Goal: Task Accomplishment & Management: Manage account settings

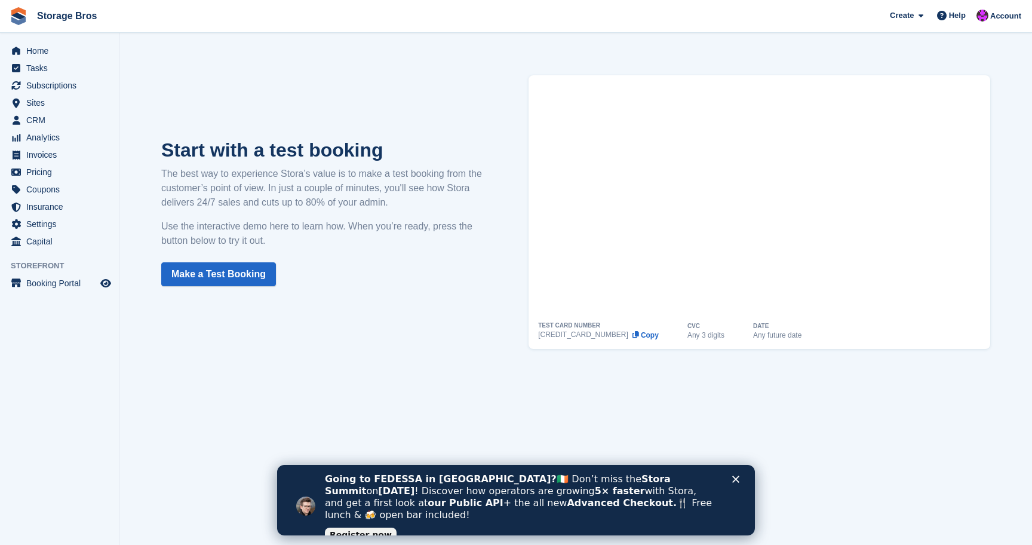
click at [737, 479] on icon "Close" at bounding box center [735, 479] width 7 height 7
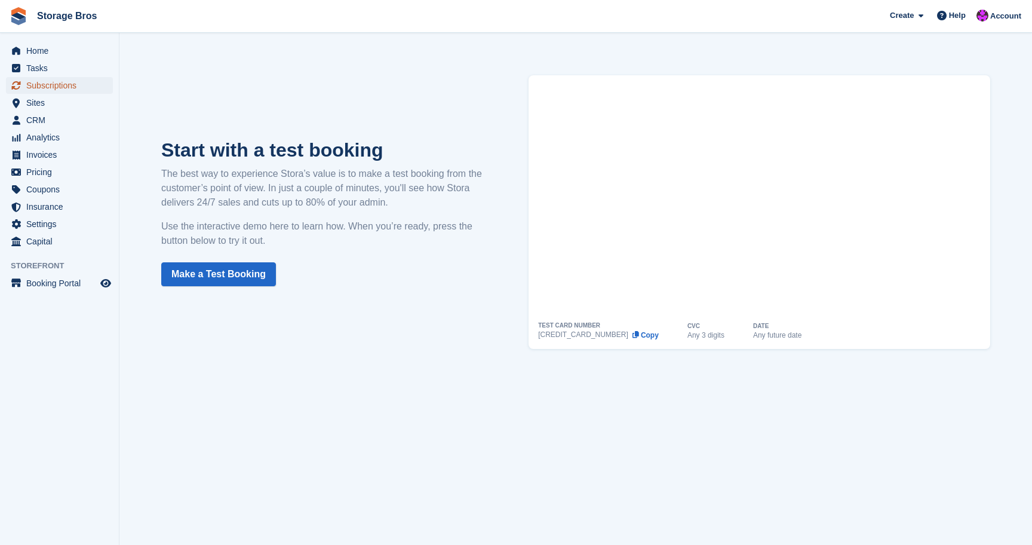
click at [42, 84] on span "Subscriptions" at bounding box center [62, 85] width 72 height 17
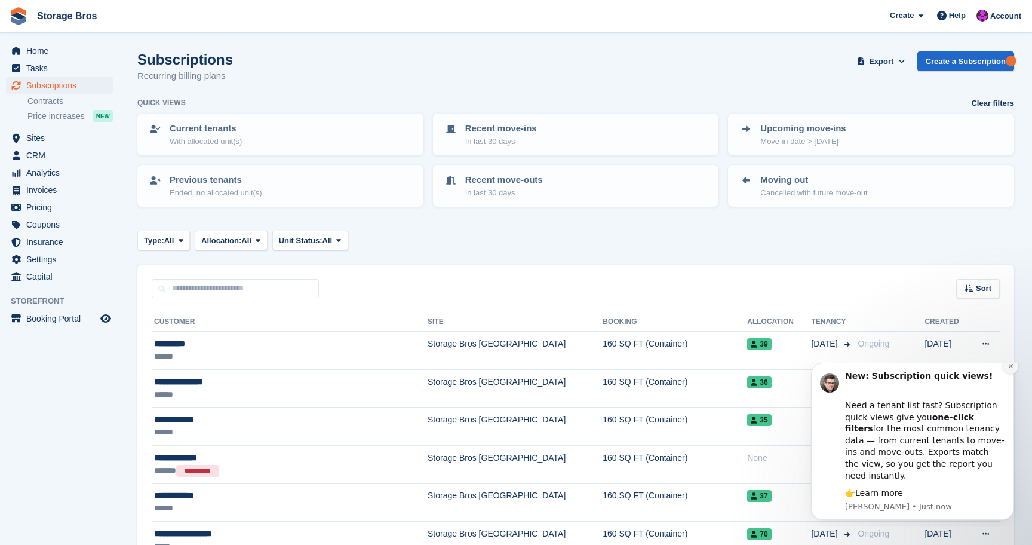
click at [1013, 369] on icon "Dismiss notification" at bounding box center [1011, 366] width 7 height 7
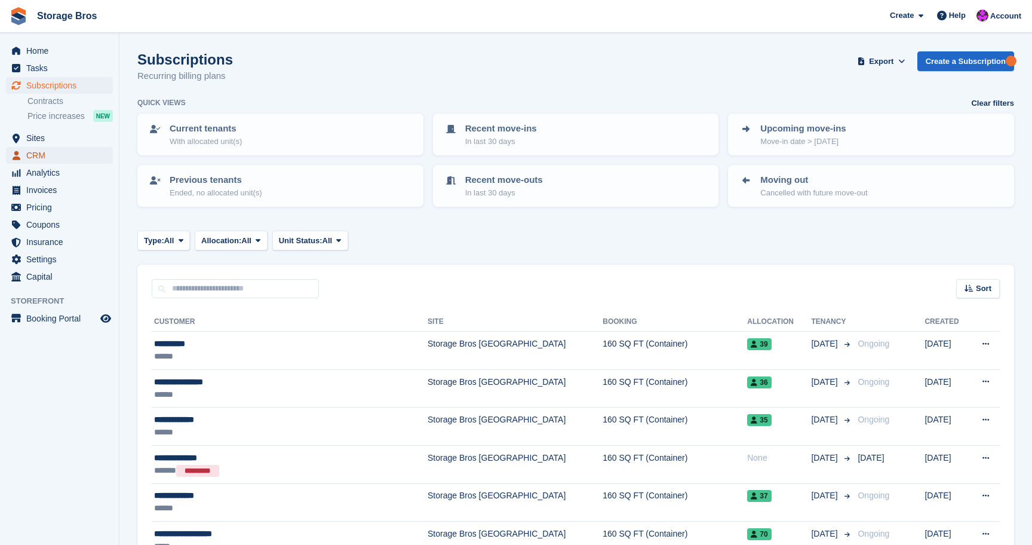
click at [48, 156] on span "CRM" at bounding box center [62, 155] width 72 height 17
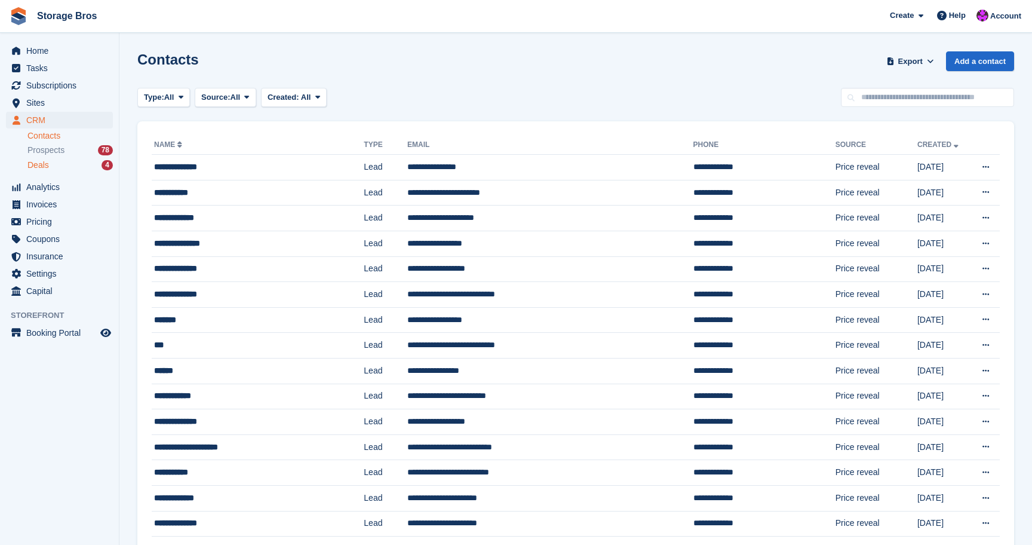
click at [48, 162] on span "Deals" at bounding box center [38, 164] width 22 height 11
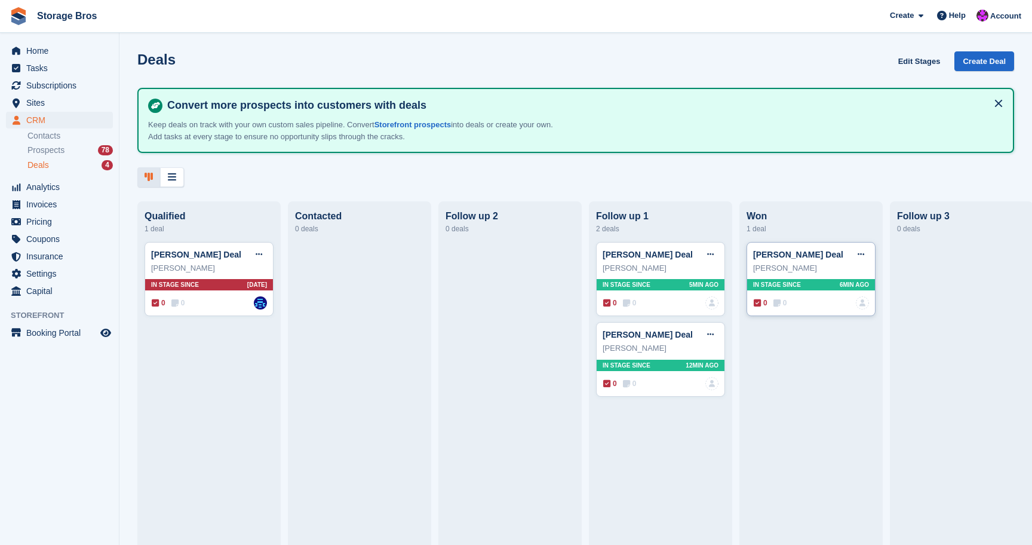
click at [820, 268] on div "[PERSON_NAME]" at bounding box center [811, 268] width 116 height 12
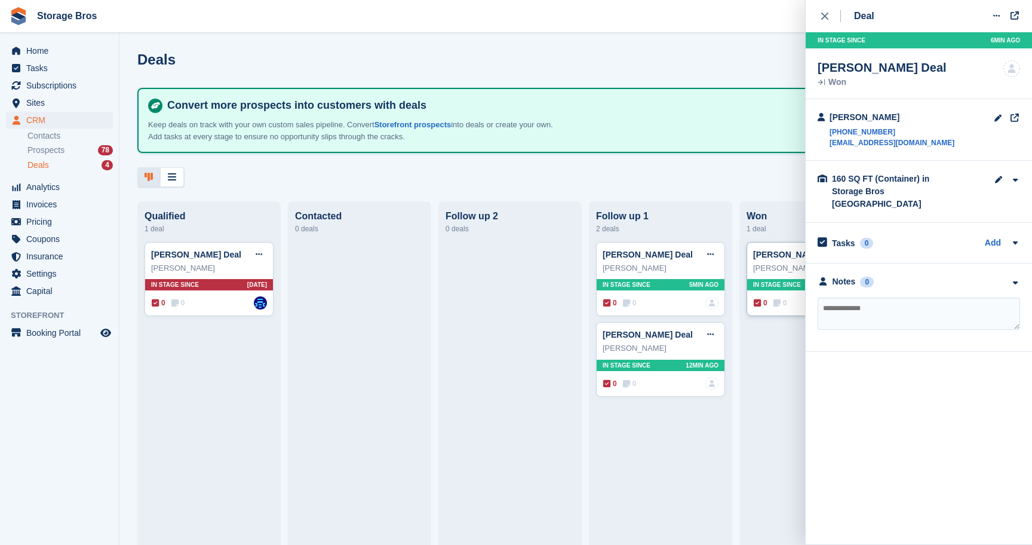
click at [792, 243] on div "Colin Haustead Deal Edit deal Mark as won Mark as lost Delete deal Colin Hauste…" at bounding box center [811, 279] width 129 height 75
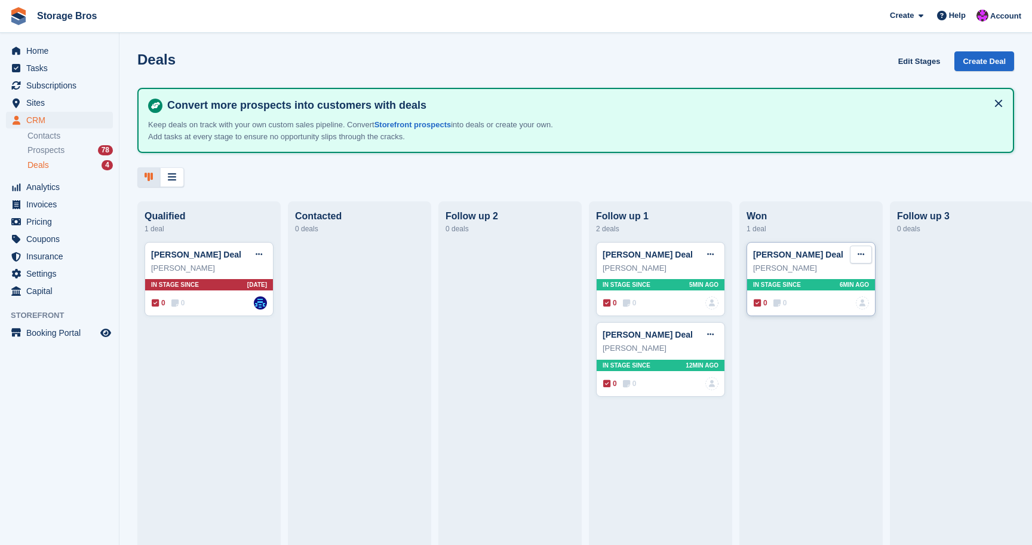
click at [865, 253] on button at bounding box center [861, 255] width 22 height 18
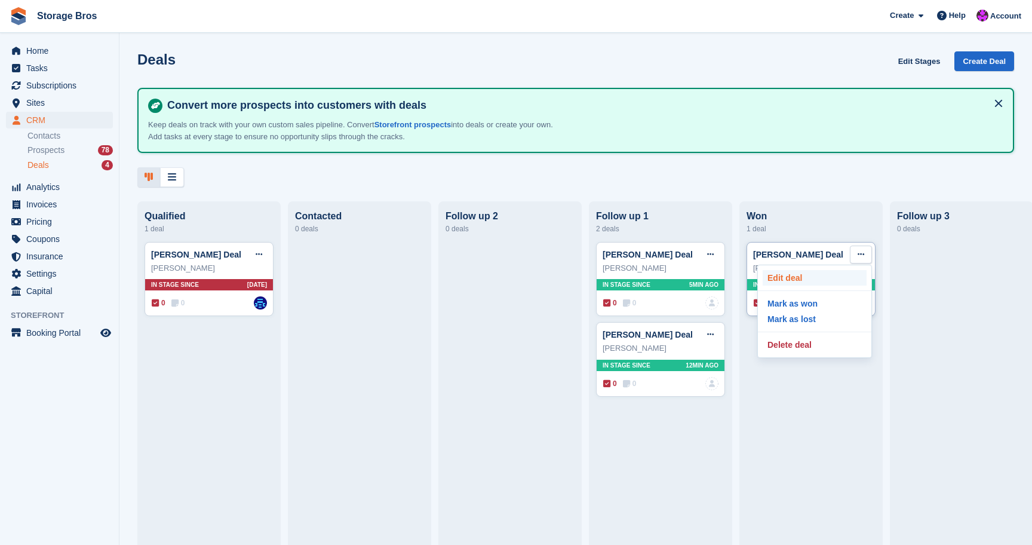
click at [818, 283] on p "Edit deal" at bounding box center [815, 278] width 104 height 16
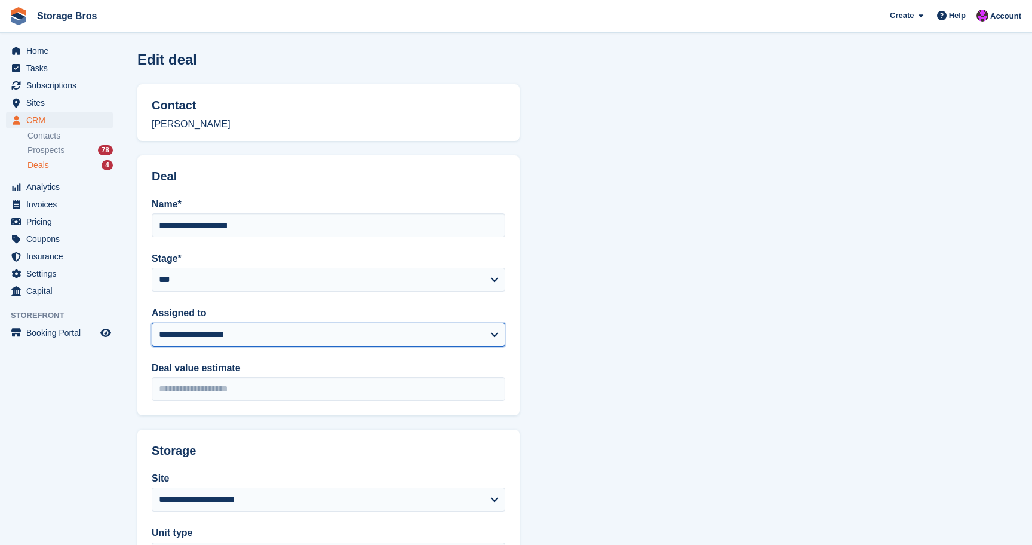
click at [301, 342] on select "**********" at bounding box center [329, 335] width 354 height 24
select select "****"
click at [152, 323] on select "**********" at bounding box center [329, 335] width 354 height 24
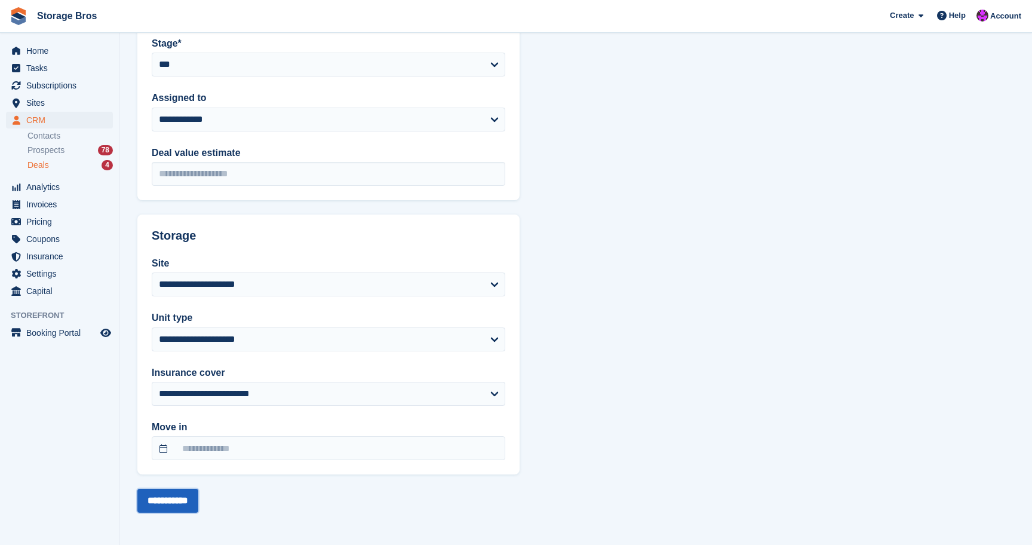
click at [178, 501] on input "**********" at bounding box center [167, 501] width 61 height 24
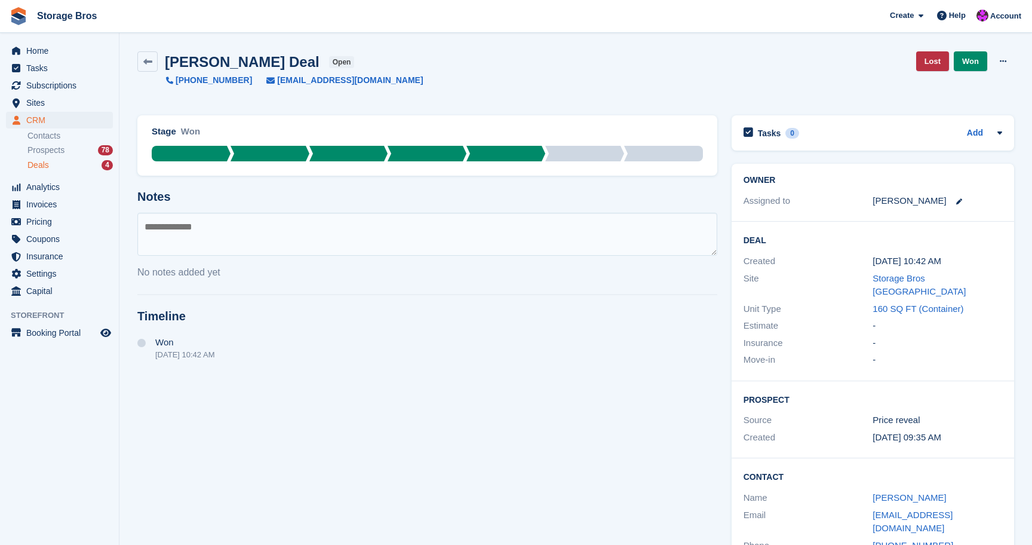
click at [455, 275] on div "No notes added yet" at bounding box center [427, 272] width 580 height 14
click at [146, 69] on link at bounding box center [147, 61] width 20 height 20
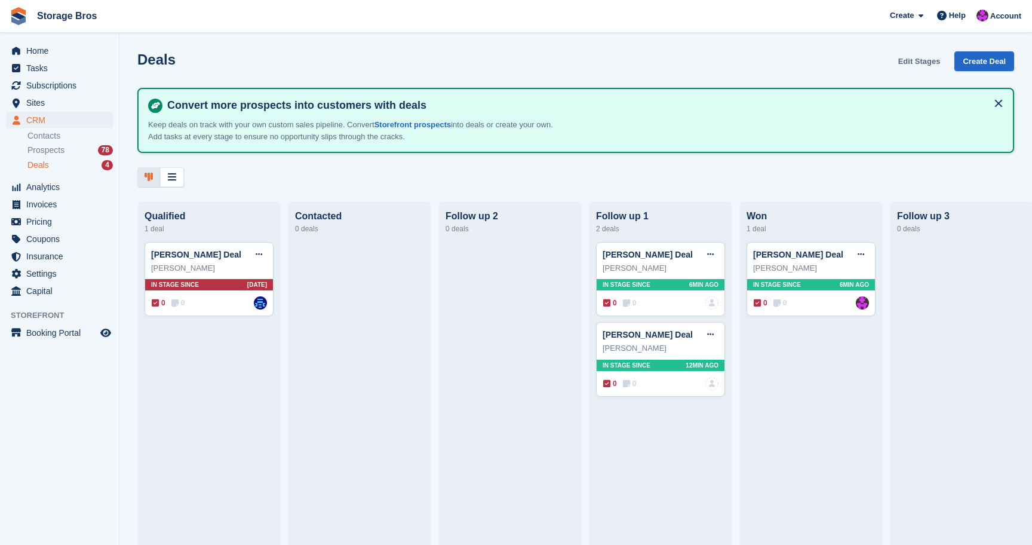
click at [928, 60] on link "Edit Stages" at bounding box center [920, 61] width 52 height 20
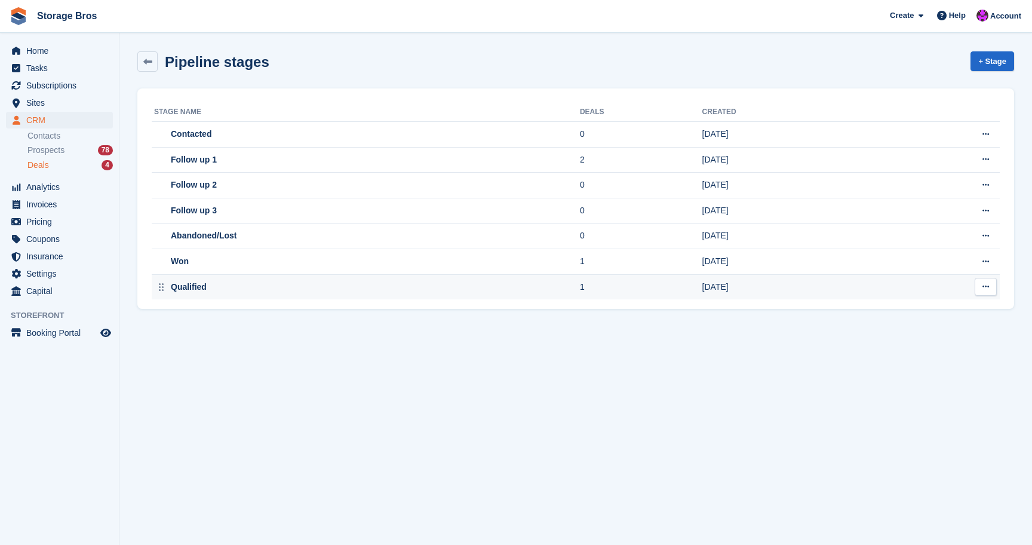
click at [989, 287] on icon at bounding box center [986, 287] width 7 height 8
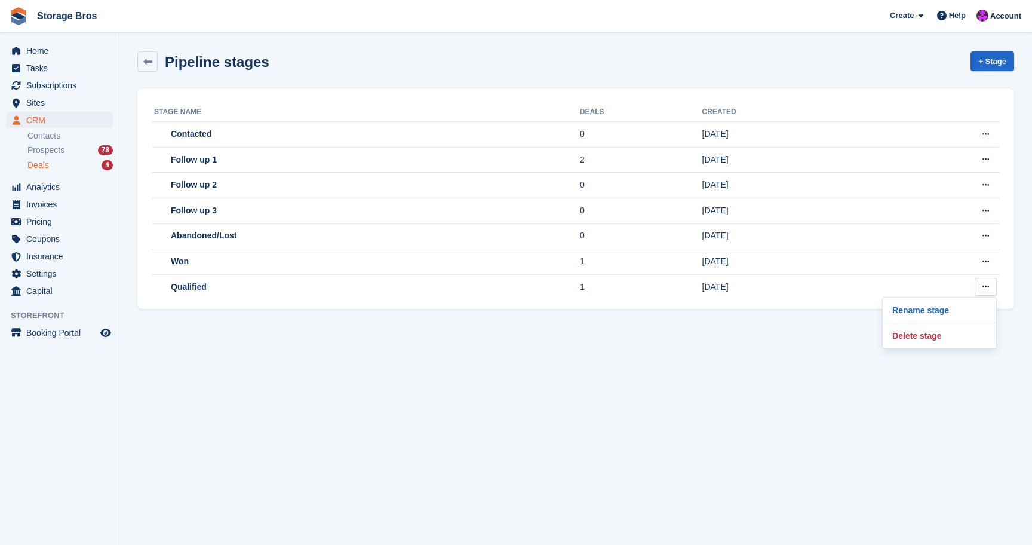
click at [664, 386] on section "Pipeline stages + Stage Stage name Deals Created Contacted 0 09 Sep 2025" at bounding box center [575, 272] width 913 height 545
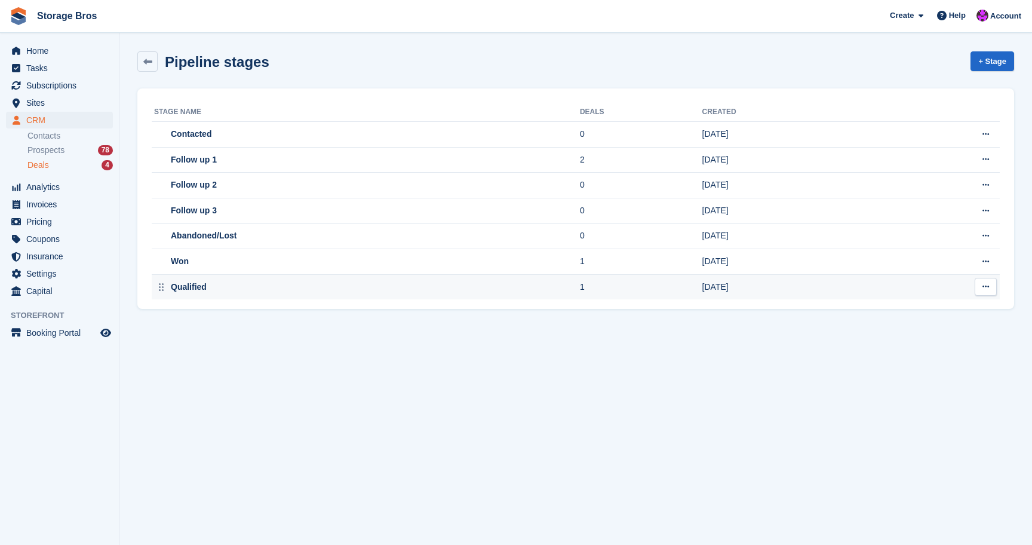
click at [985, 287] on icon at bounding box center [986, 287] width 7 height 8
click at [945, 337] on p "Delete stage" at bounding box center [940, 336] width 104 height 16
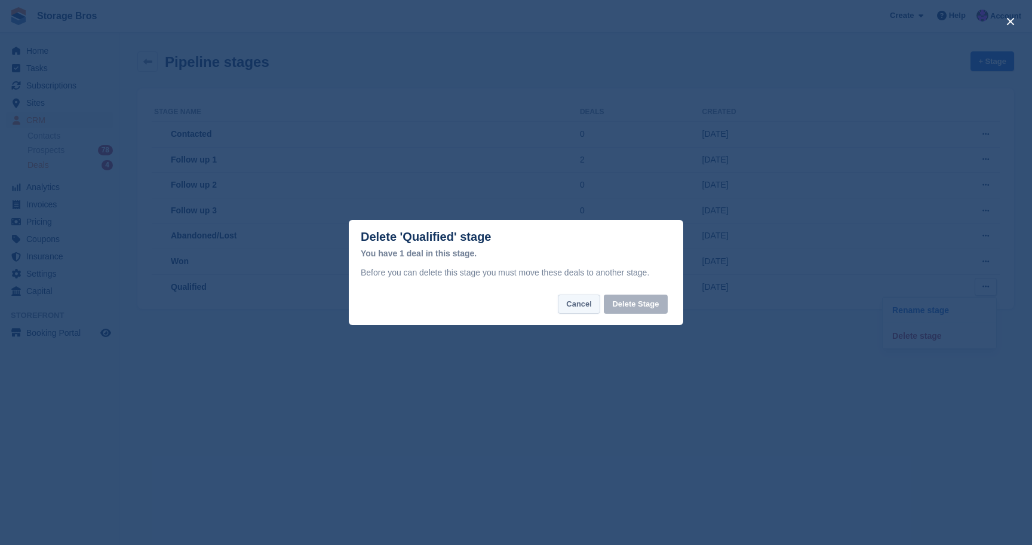
click at [590, 309] on button "Cancel" at bounding box center [579, 305] width 42 height 20
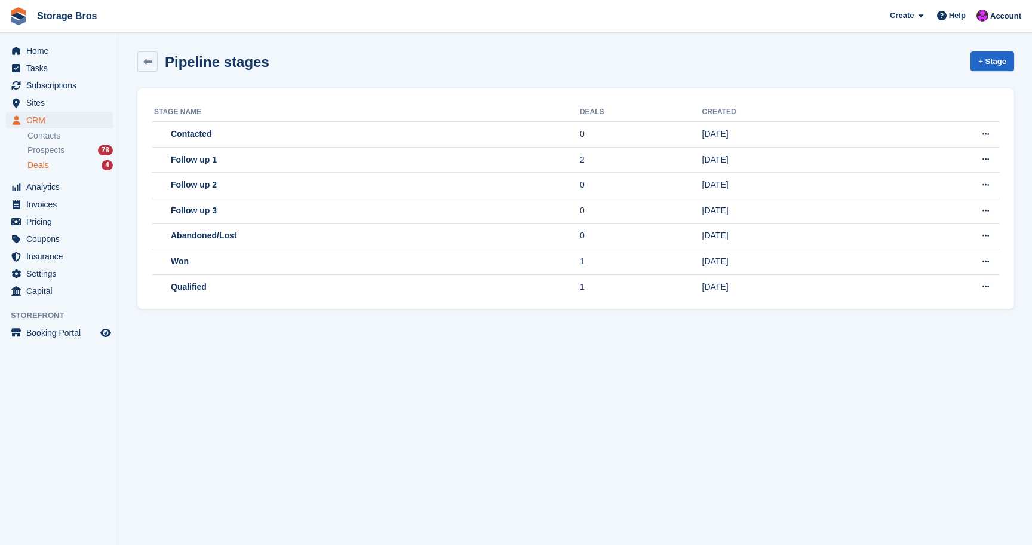
click at [75, 168] on div "Deals 4" at bounding box center [69, 164] width 85 height 11
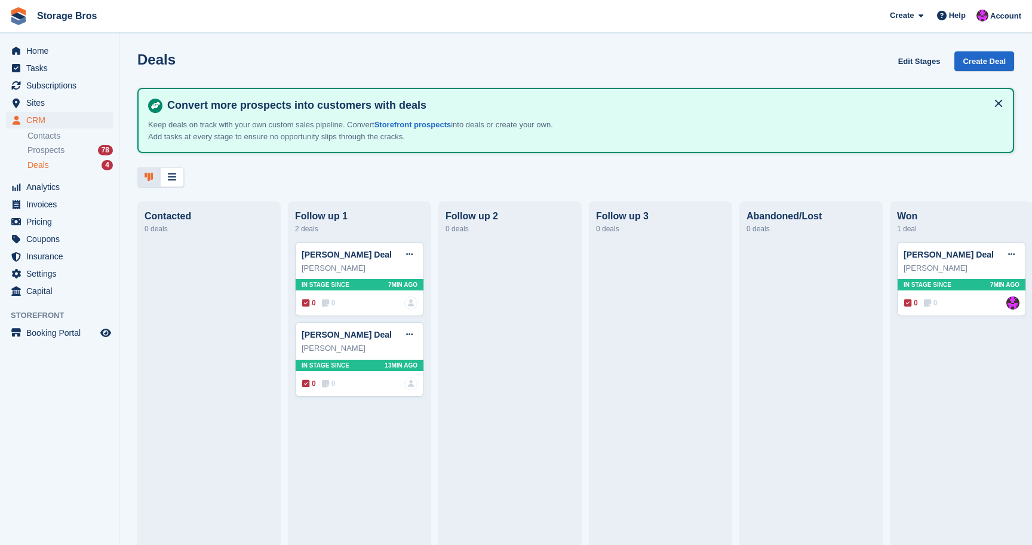
scroll to position [0, 159]
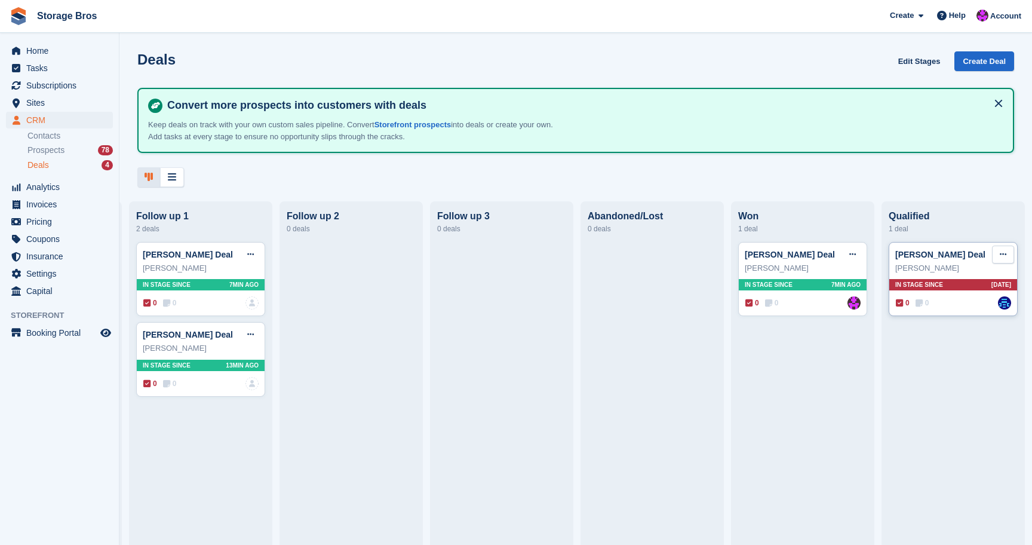
click at [1005, 256] on icon at bounding box center [1003, 254] width 7 height 8
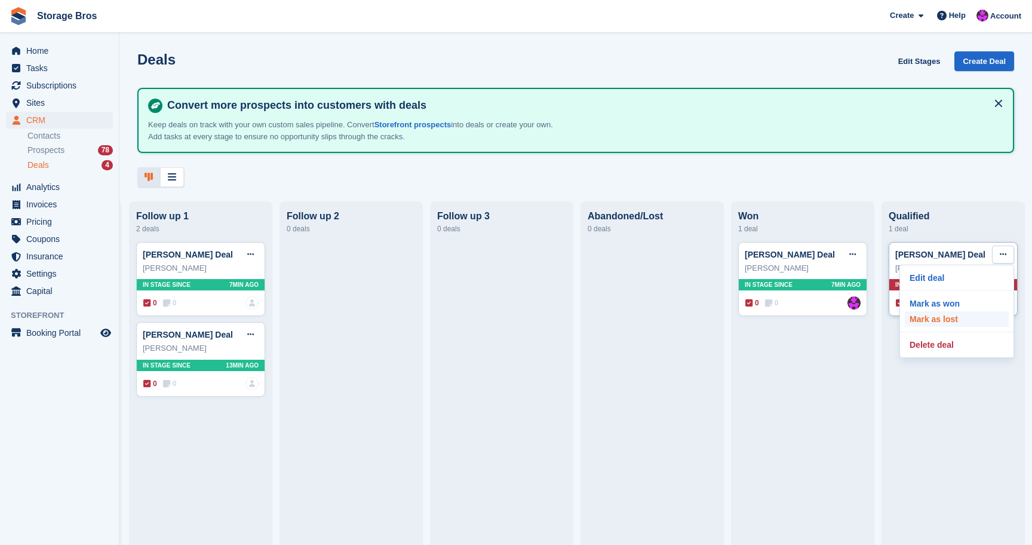
click at [955, 320] on p "Mark as lost" at bounding box center [957, 319] width 104 height 16
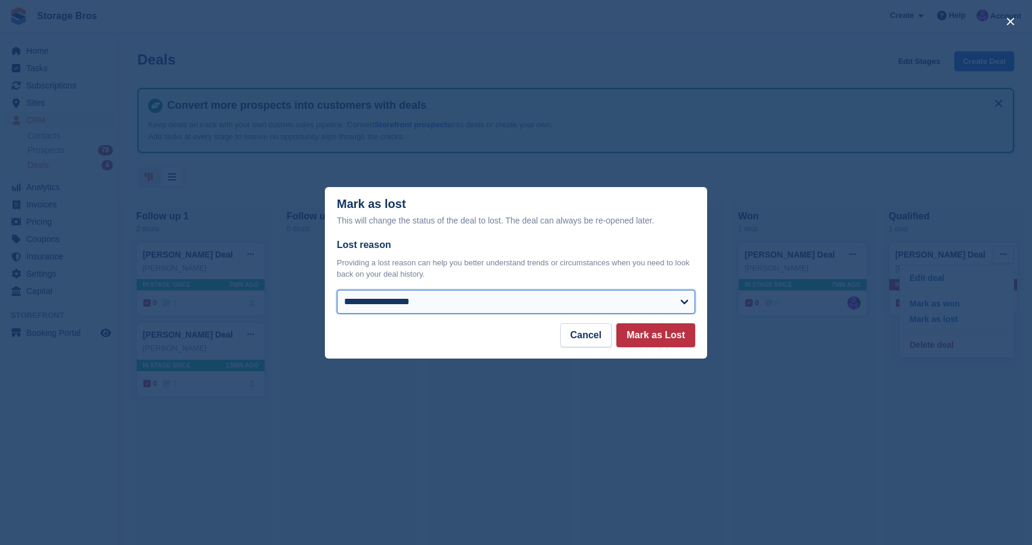
click at [648, 309] on select "**********" at bounding box center [516, 302] width 358 height 24
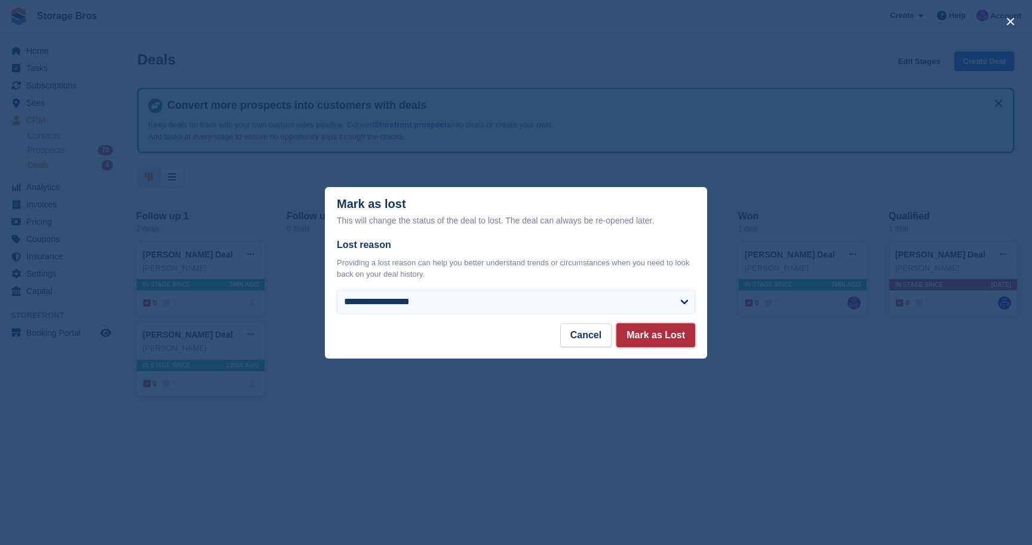
click at [654, 338] on button "Mark as Lost" at bounding box center [655, 335] width 79 height 24
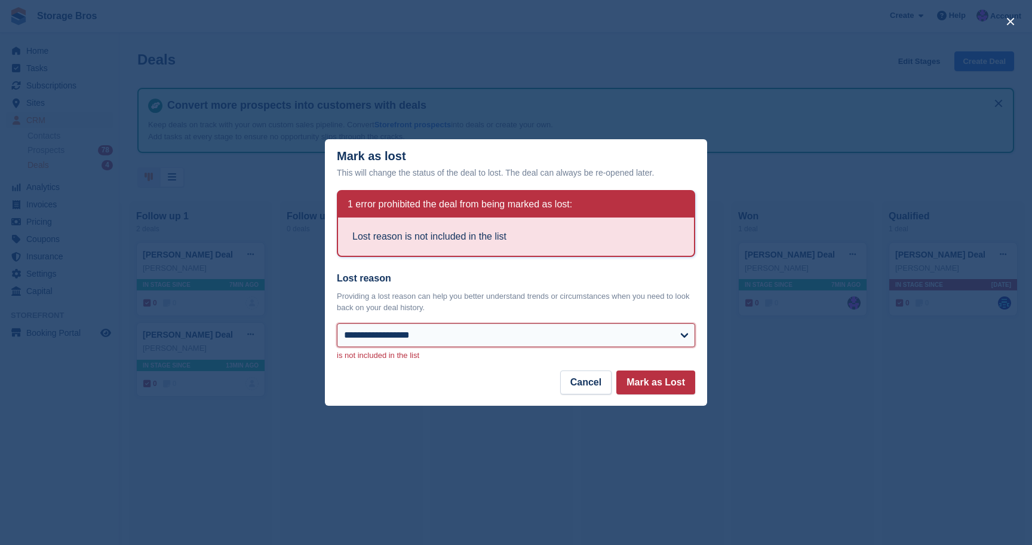
click at [440, 346] on select "**********" at bounding box center [516, 335] width 358 height 24
select select "*****"
click at [337, 323] on select "**********" at bounding box center [516, 335] width 358 height 24
click at [654, 388] on button "Mark as Lost" at bounding box center [655, 382] width 79 height 24
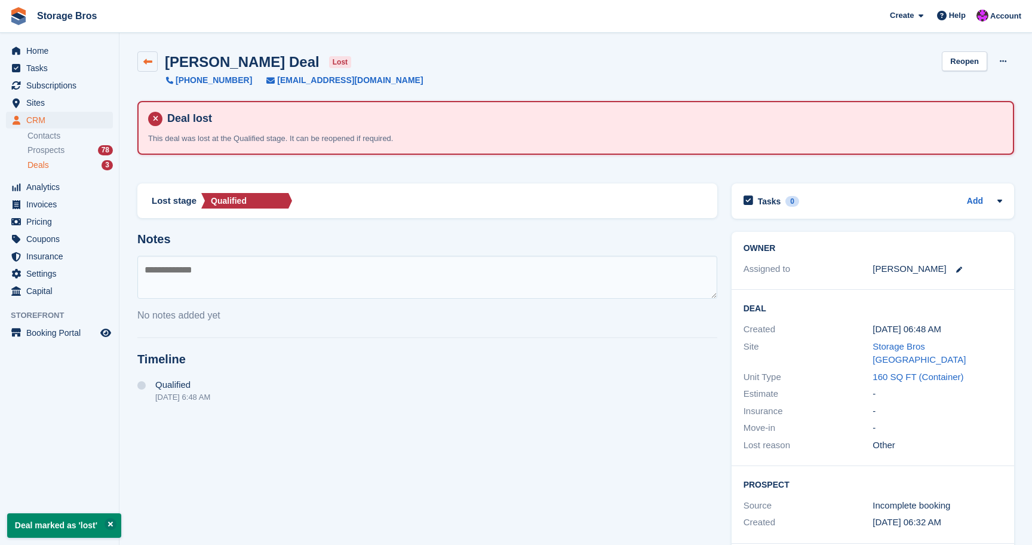
click at [149, 60] on icon at bounding box center [147, 61] width 9 height 9
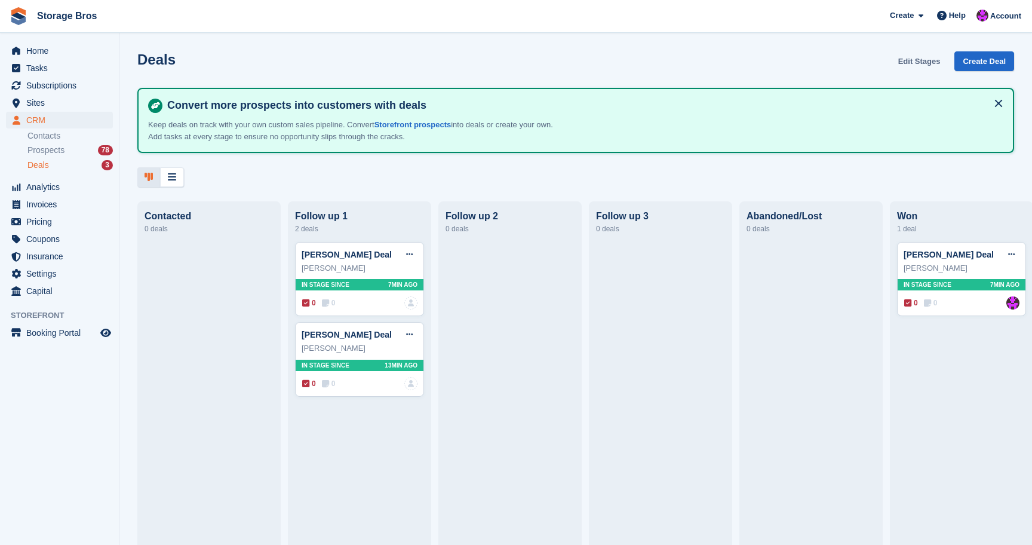
click at [926, 62] on link "Edit Stages" at bounding box center [920, 61] width 52 height 20
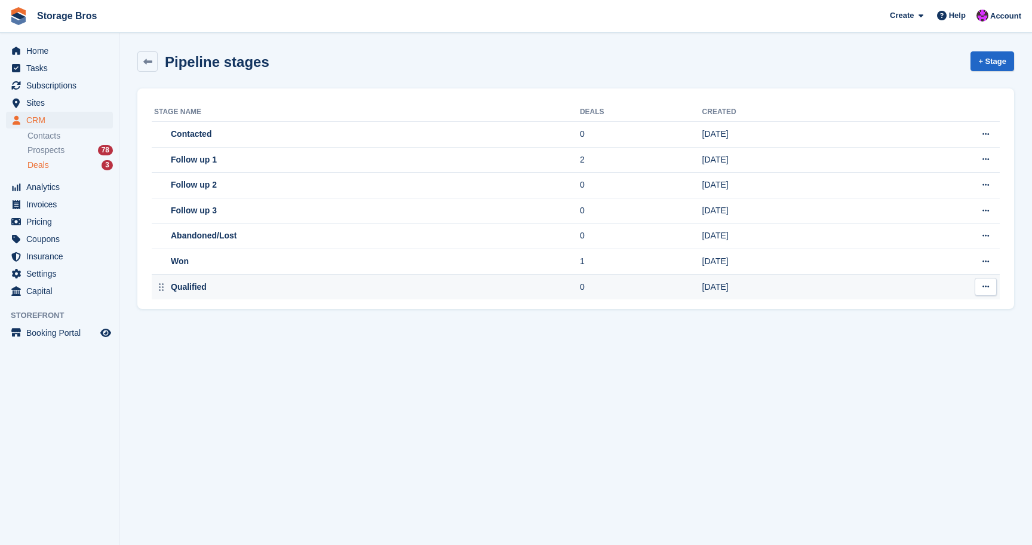
click at [983, 285] on icon at bounding box center [986, 287] width 7 height 8
click at [911, 342] on p "Delete stage" at bounding box center [940, 336] width 104 height 16
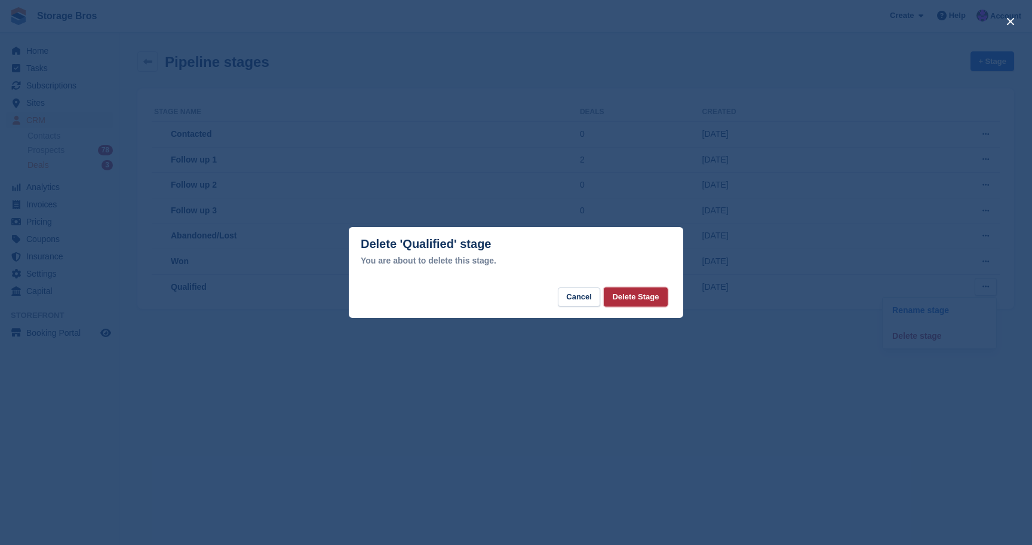
click at [647, 297] on button "Delete Stage" at bounding box center [635, 297] width 63 height 20
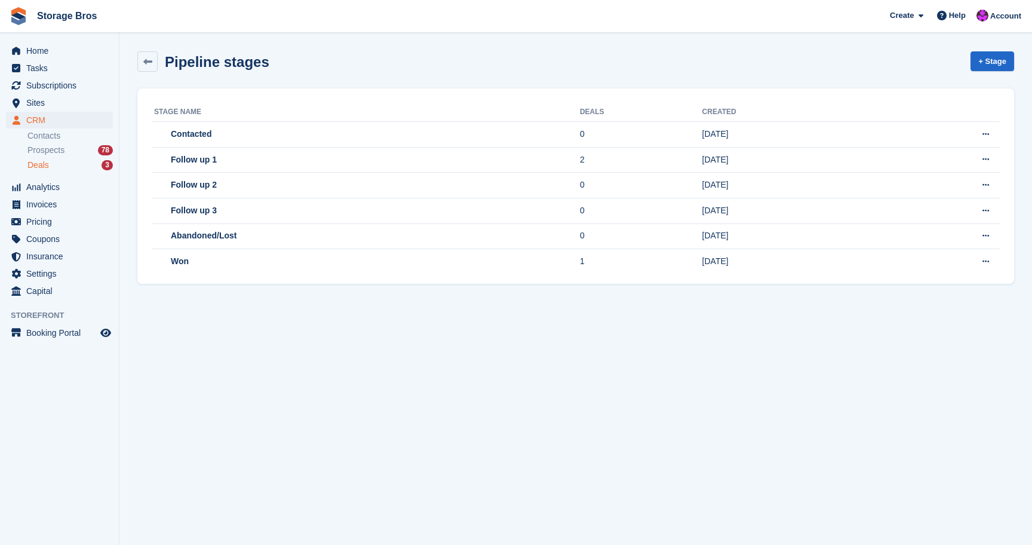
click at [250, 318] on section "'Qualified' was successfully deleted from the pipeline. Pipeline stages + Stage…" at bounding box center [575, 272] width 913 height 545
click at [994, 69] on link "+ Stage" at bounding box center [993, 61] width 44 height 20
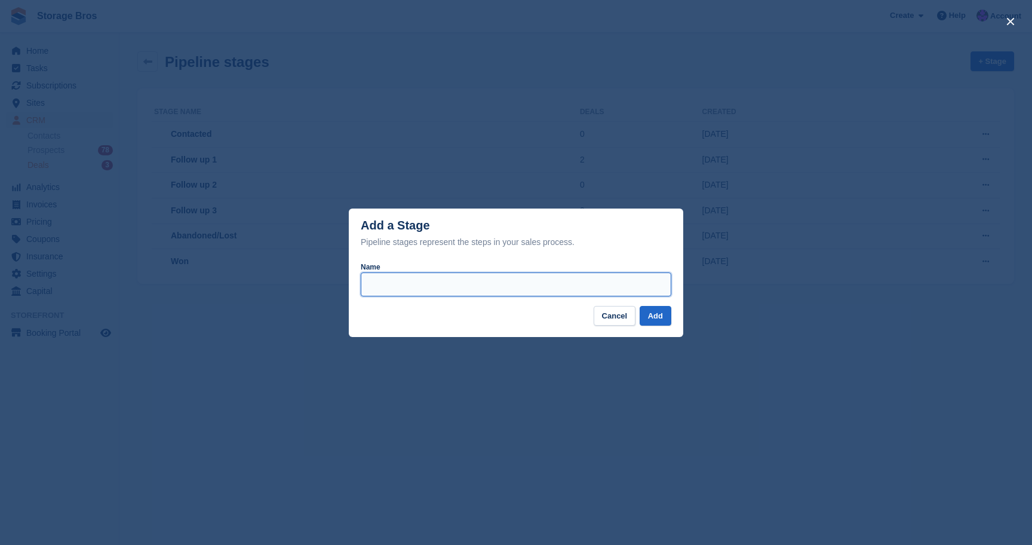
click at [511, 286] on input "Name" at bounding box center [516, 284] width 311 height 24
type input "**********"
click at [659, 323] on button "Add" at bounding box center [656, 316] width 32 height 20
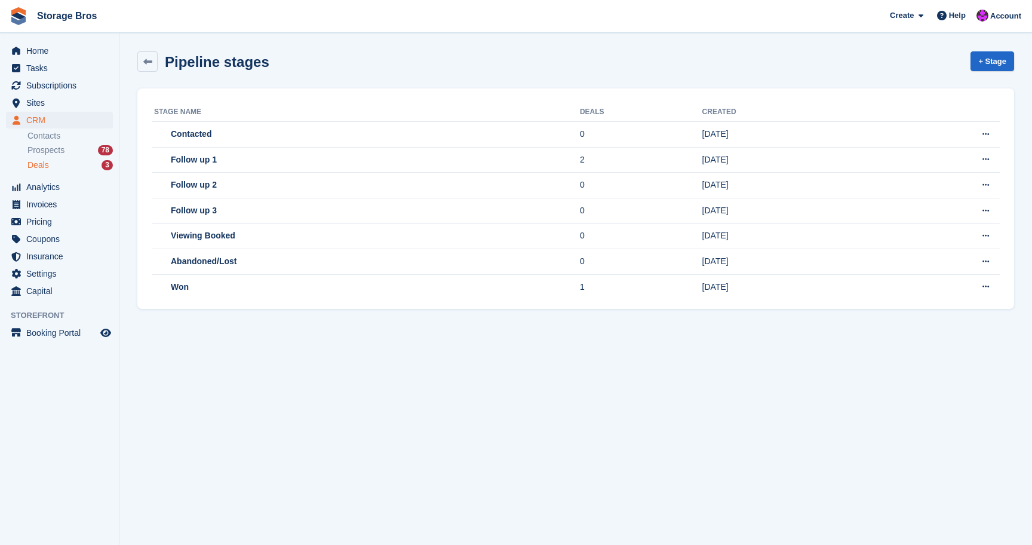
click at [180, 451] on section "'Viewing Booked' was successfully added to the pipeline. Pipeline stages + Stag…" at bounding box center [575, 272] width 913 height 545
click at [155, 65] on link at bounding box center [147, 61] width 20 height 20
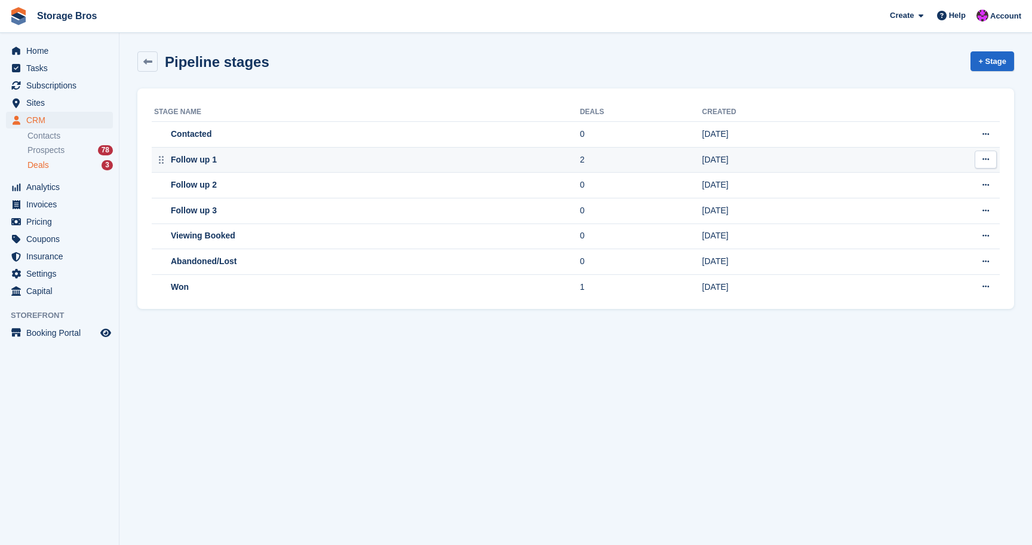
click at [347, 161] on div "Follow up 1" at bounding box center [367, 160] width 426 height 13
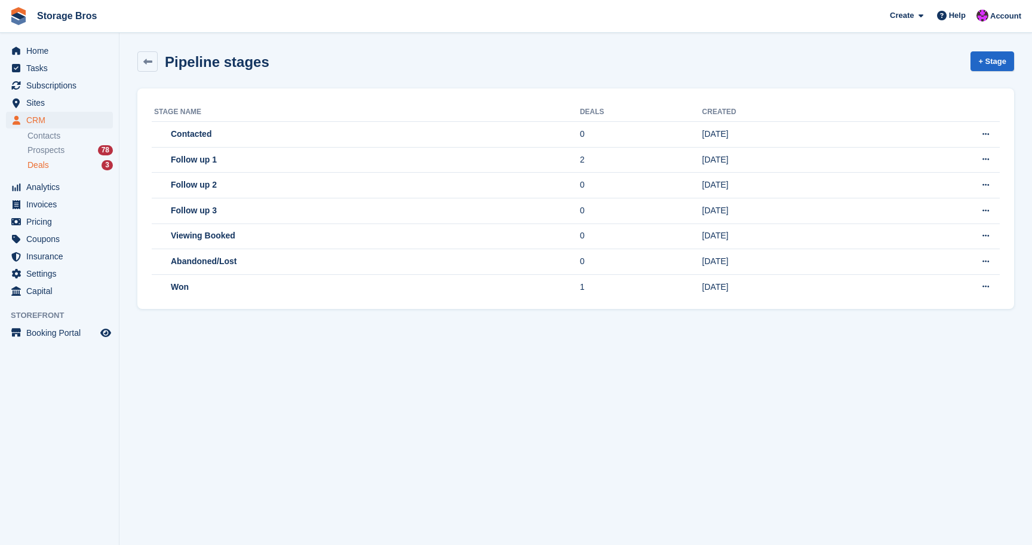
click at [71, 160] on div "Deals 3" at bounding box center [69, 164] width 85 height 11
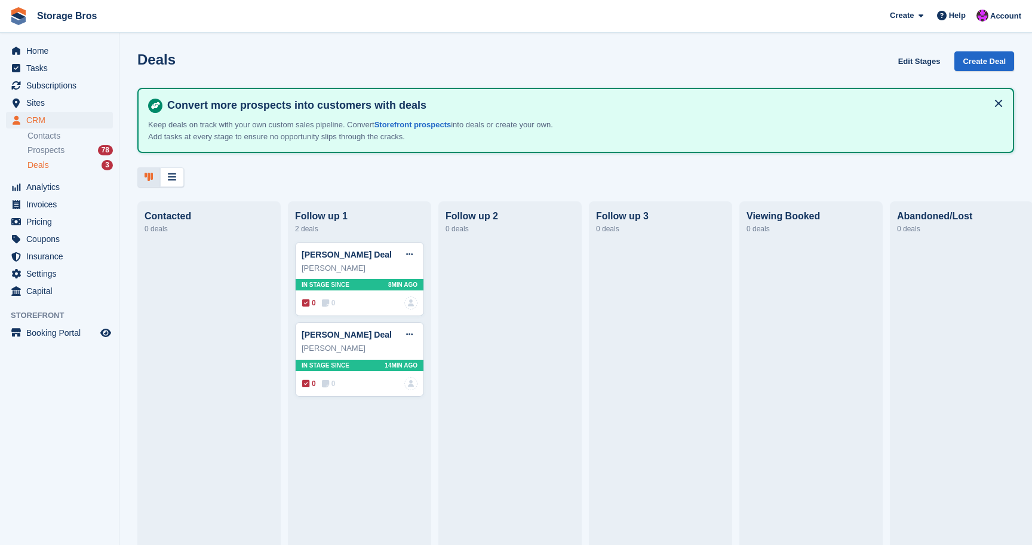
click at [170, 229] on div "0 deals" at bounding box center [209, 229] width 129 height 14
click at [186, 235] on div "0 deals" at bounding box center [209, 229] width 129 height 14
click at [383, 271] on div "[PERSON_NAME]" at bounding box center [360, 268] width 116 height 12
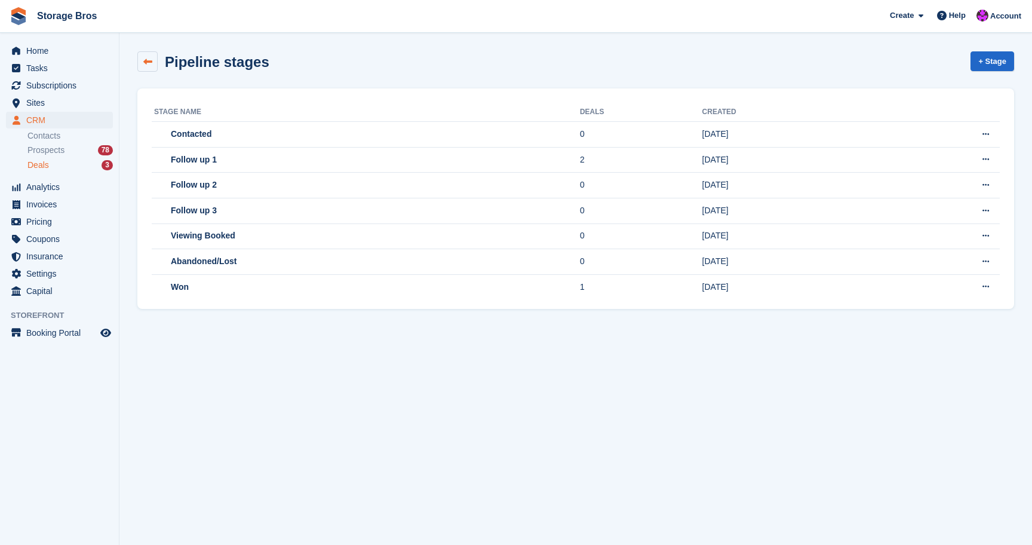
click at [148, 66] on link at bounding box center [147, 61] width 20 height 20
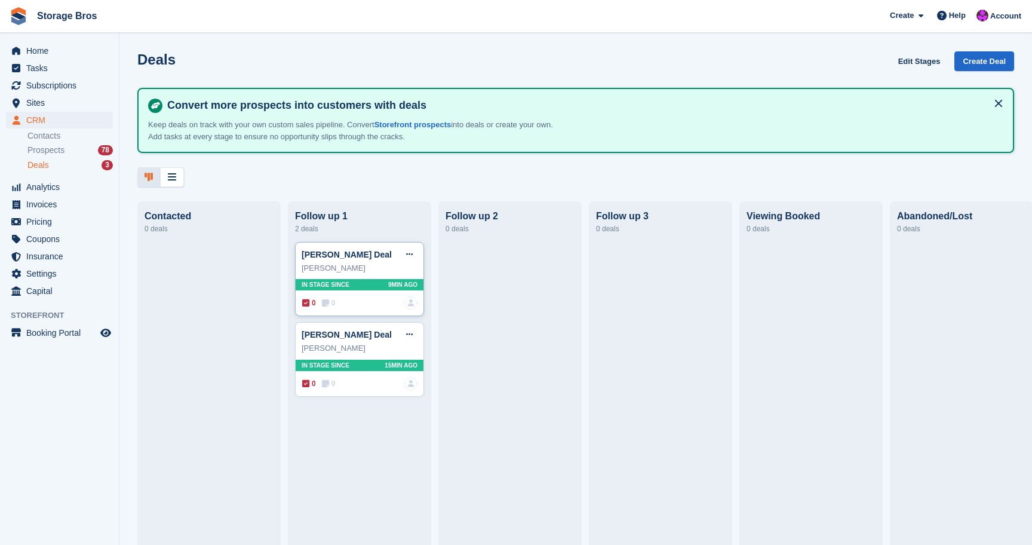
click at [389, 260] on div "Lisa Mollon Deal Edit deal Mark as won Mark as lost Delete deal" at bounding box center [360, 255] width 116 height 18
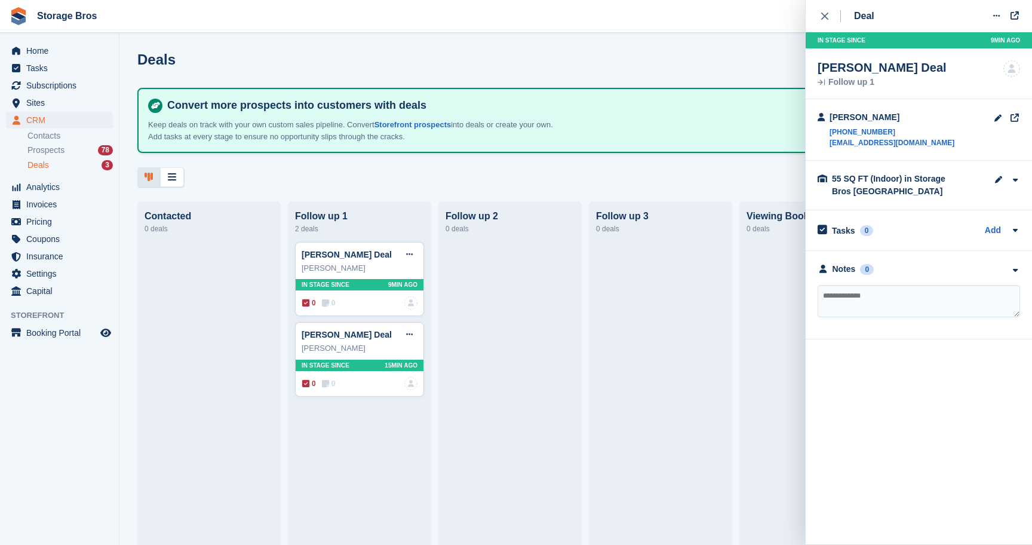
click at [845, 305] on textarea at bounding box center [919, 301] width 203 height 32
type textarea "**********"
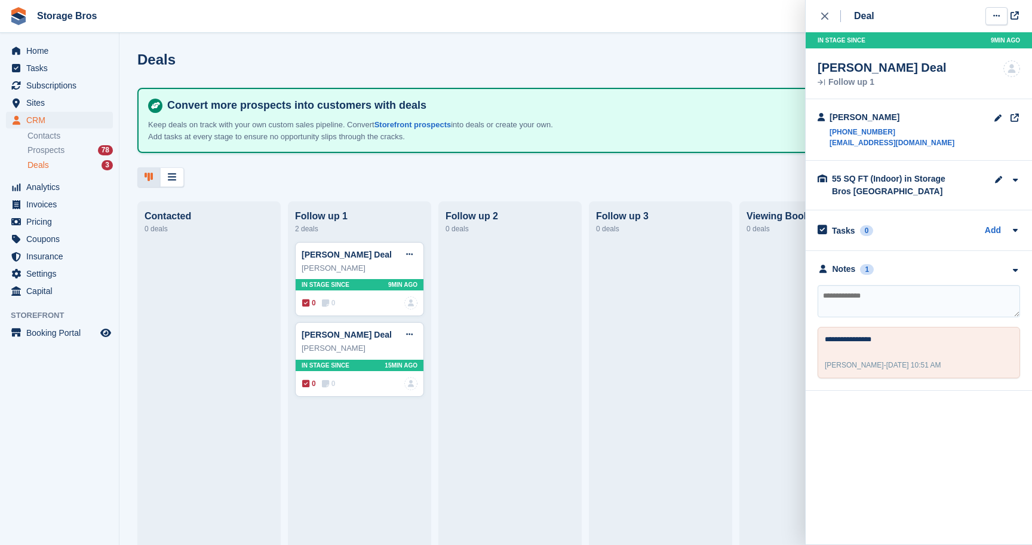
click at [999, 19] on button at bounding box center [997, 16] width 22 height 18
click at [933, 41] on p "Edit deal" at bounding box center [950, 40] width 104 height 16
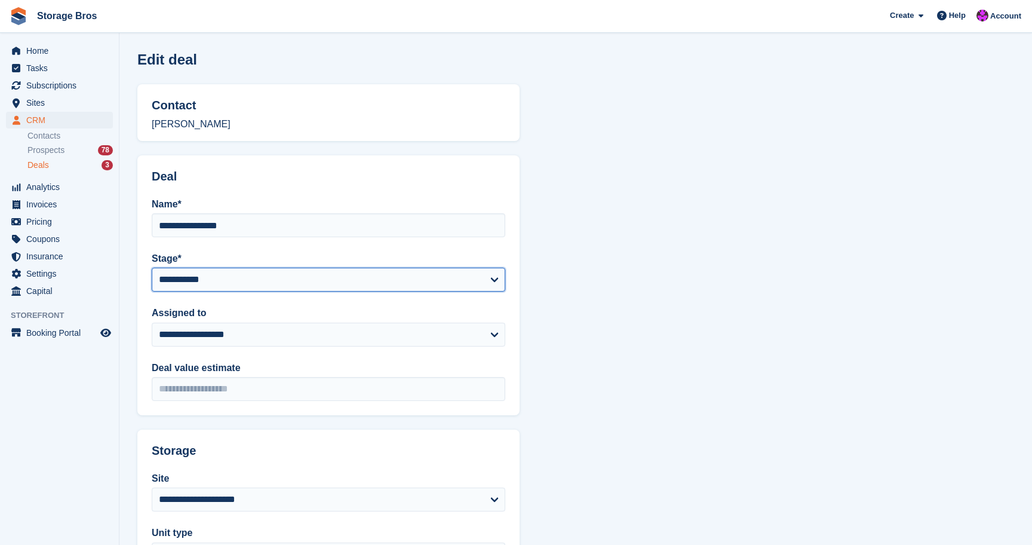
click at [263, 277] on select "**********" at bounding box center [329, 280] width 354 height 24
select select "****"
click at [152, 268] on select "**********" at bounding box center [329, 280] width 354 height 24
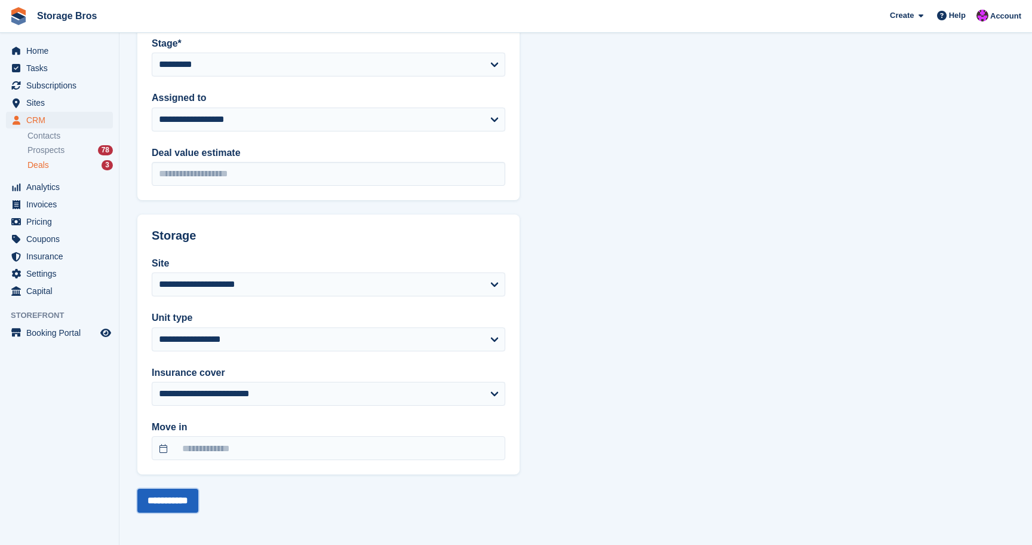
click at [171, 493] on input "**********" at bounding box center [167, 501] width 61 height 24
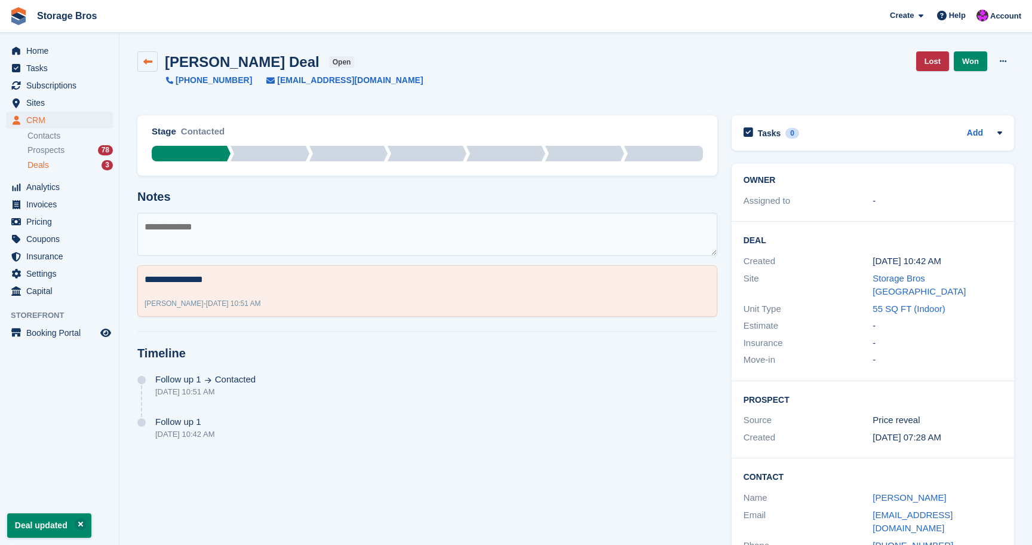
click at [153, 59] on link at bounding box center [147, 61] width 20 height 20
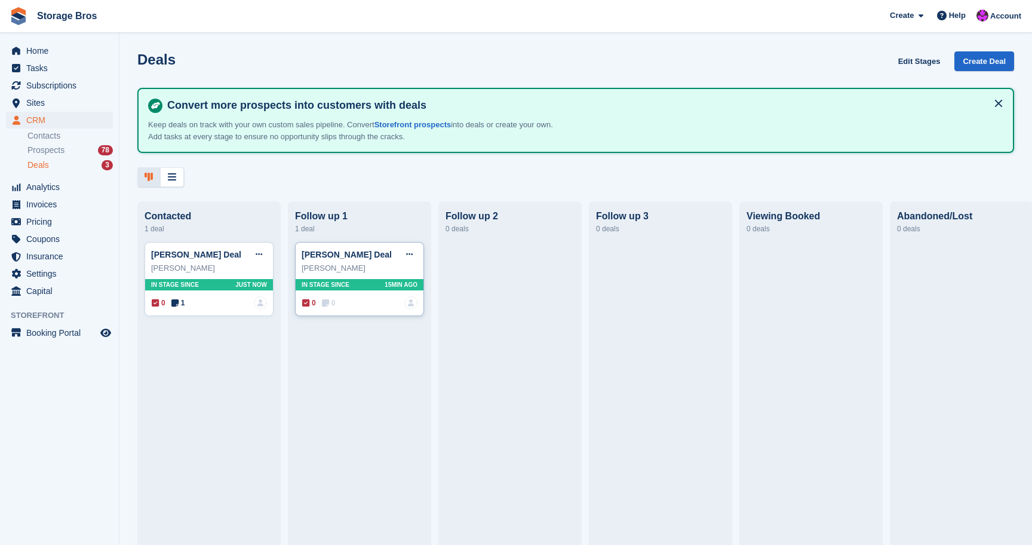
click at [380, 267] on div "[PERSON_NAME]" at bounding box center [360, 268] width 116 height 12
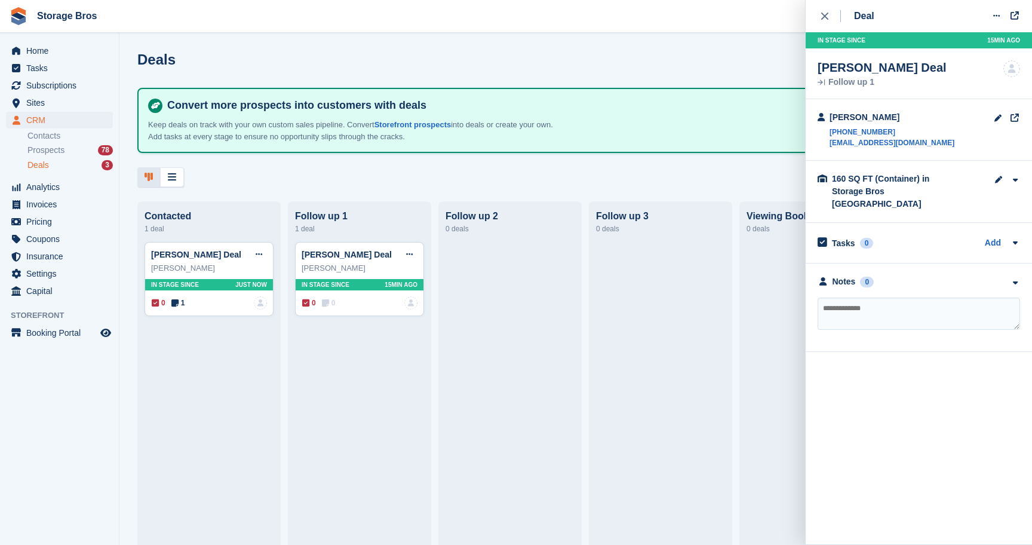
click at [869, 297] on textarea at bounding box center [919, 313] width 203 height 32
type textarea "**********"
click at [909, 366] on div "Deal Edit deal Mark as won Mark as lost Delete deal In stage since 15MIN AGO Br…" at bounding box center [918, 272] width 227 height 545
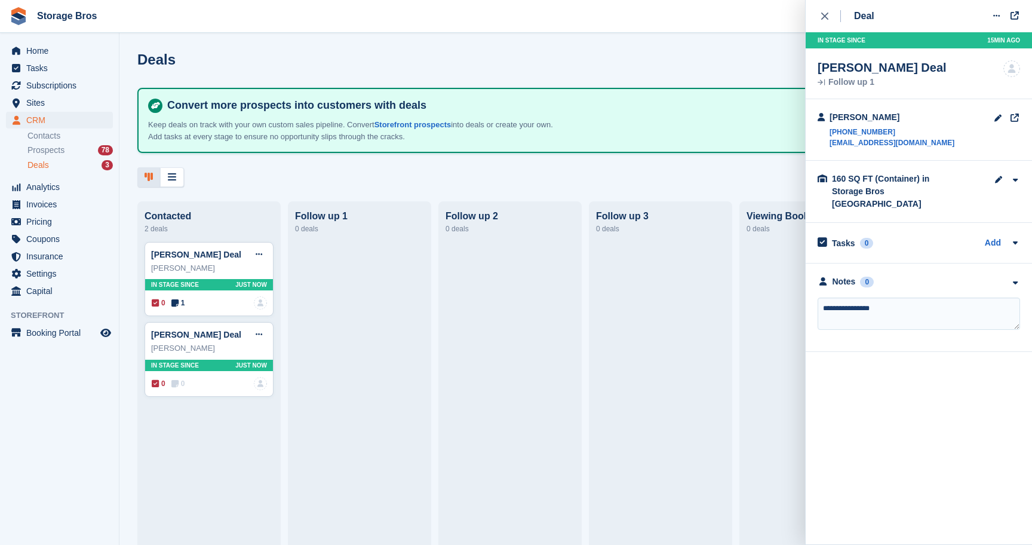
click at [780, 305] on div at bounding box center [811, 389] width 129 height 294
click at [881, 297] on textarea "**********" at bounding box center [919, 313] width 203 height 32
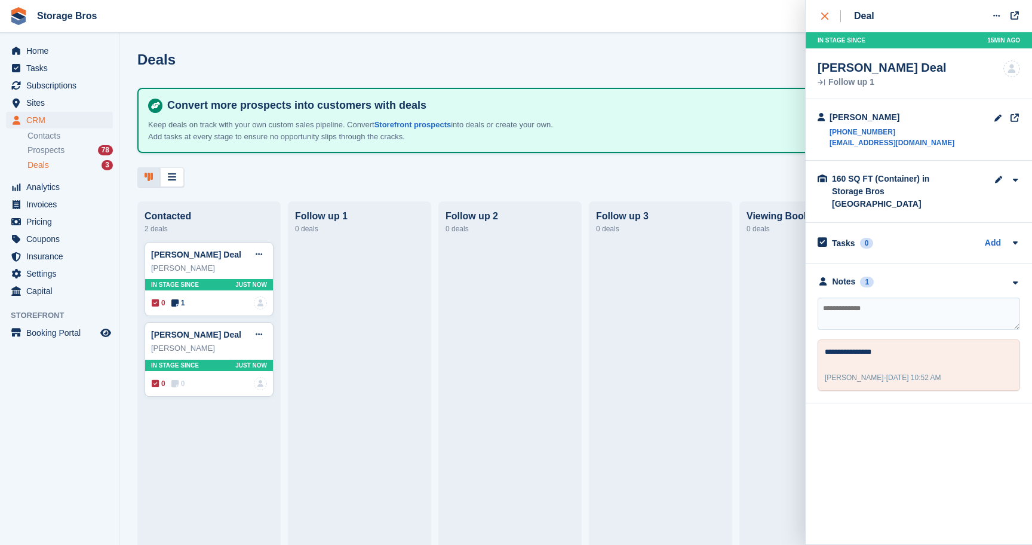
click at [830, 17] on div "close" at bounding box center [831, 16] width 20 height 12
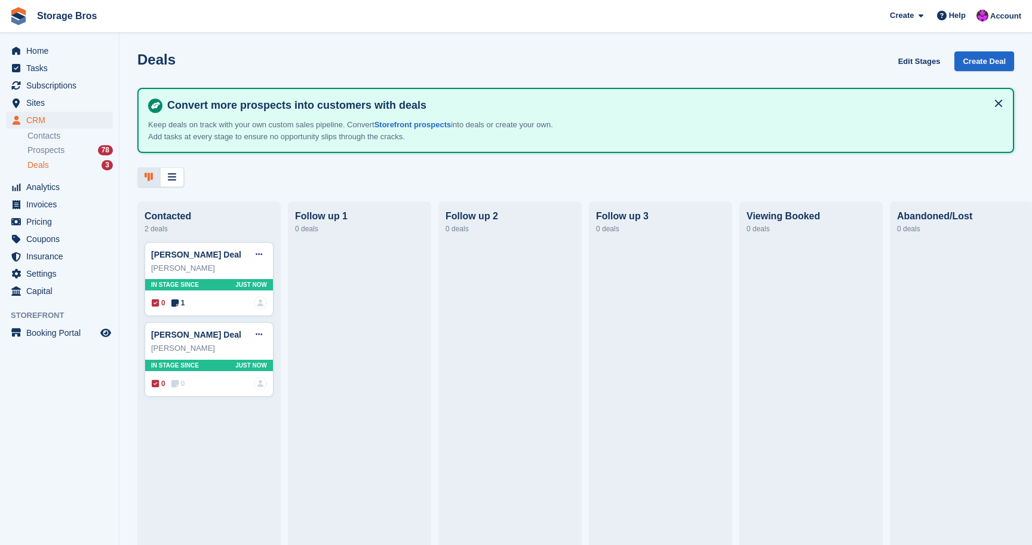
scroll to position [0, 159]
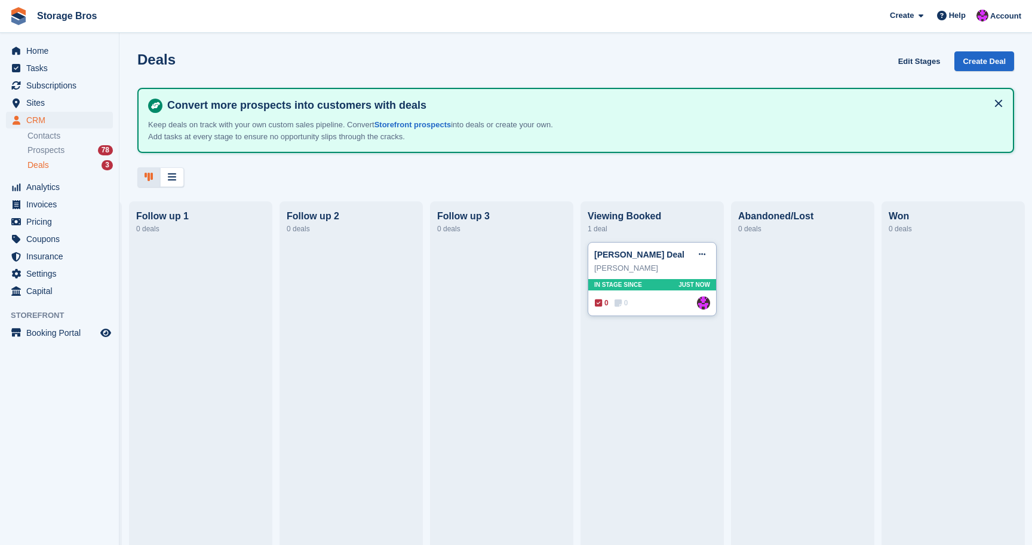
click at [636, 273] on div "[PERSON_NAME]" at bounding box center [652, 268] width 116 height 12
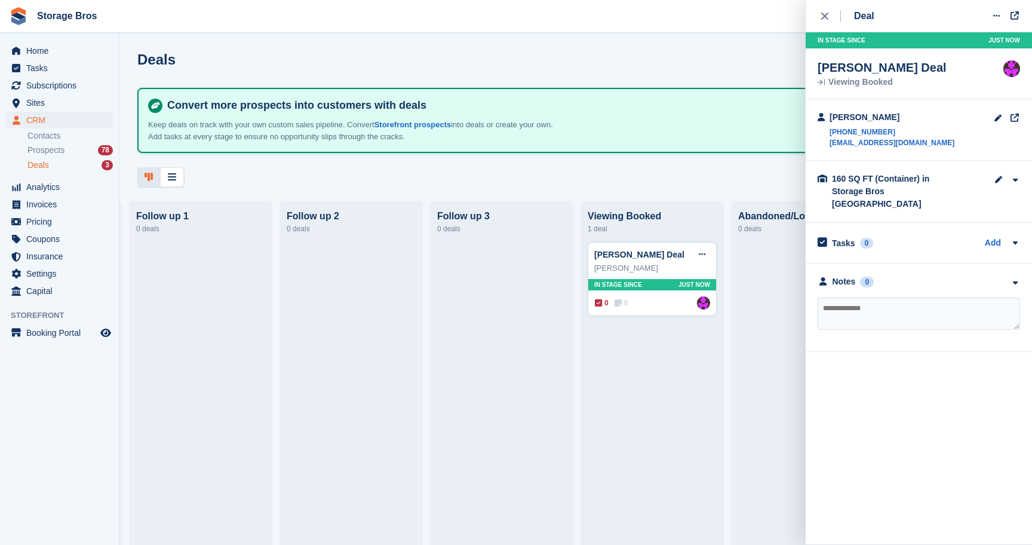
click at [846, 297] on textarea at bounding box center [919, 313] width 203 height 32
type textarea "**"
click at [639, 410] on div "Colin Haustead Deal Edit deal Mark as won Mark as lost Delete deal Colin Hauste…" at bounding box center [652, 389] width 129 height 294
click at [832, 21] on div "close" at bounding box center [831, 16] width 20 height 12
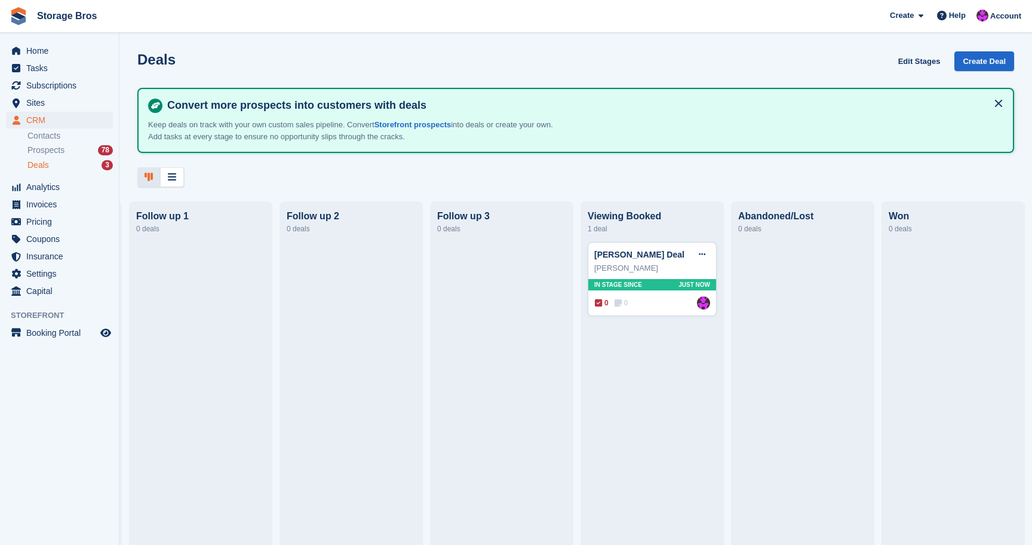
scroll to position [0, 0]
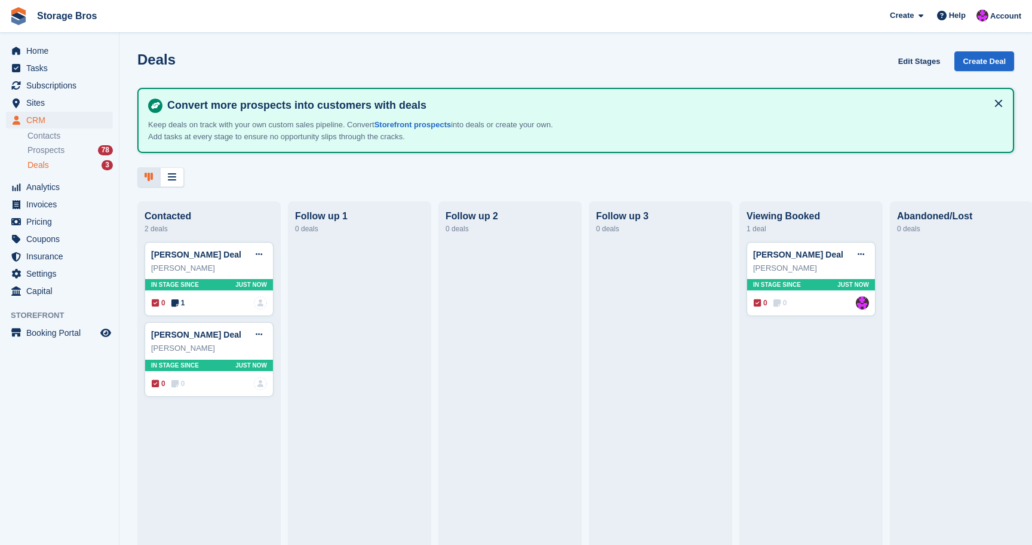
click at [996, 106] on button at bounding box center [998, 103] width 19 height 19
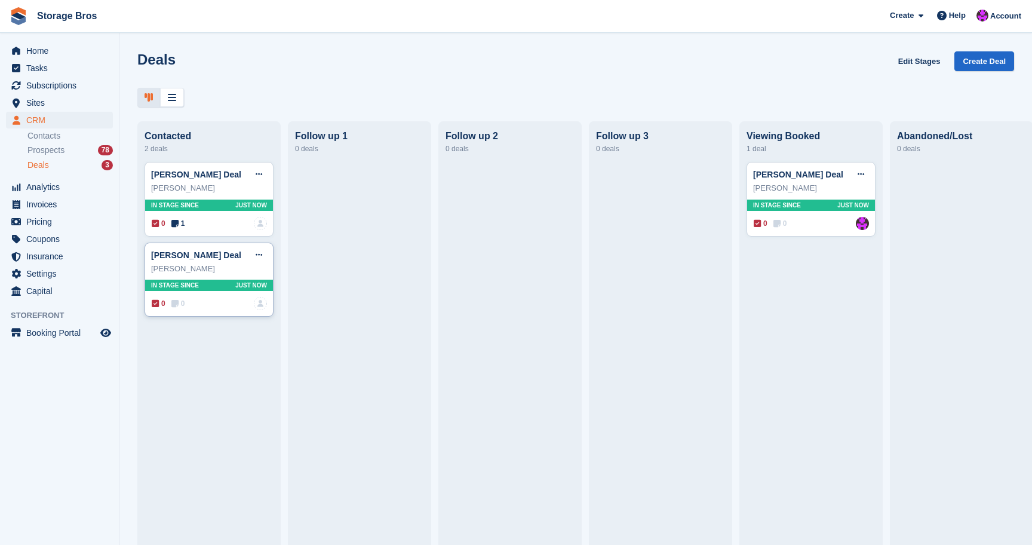
click at [185, 302] on span "0" at bounding box center [178, 303] width 14 height 11
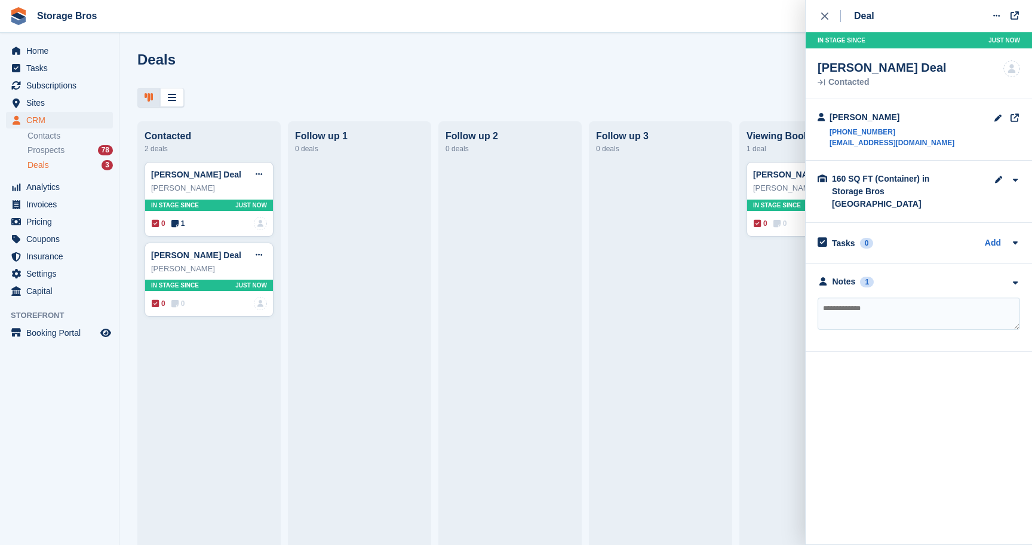
click at [885, 300] on textarea at bounding box center [919, 313] width 203 height 32
type textarea "*"
click at [1023, 272] on div "**********" at bounding box center [919, 307] width 226 height 88
click at [1018, 279] on icon "button" at bounding box center [1015, 283] width 10 height 8
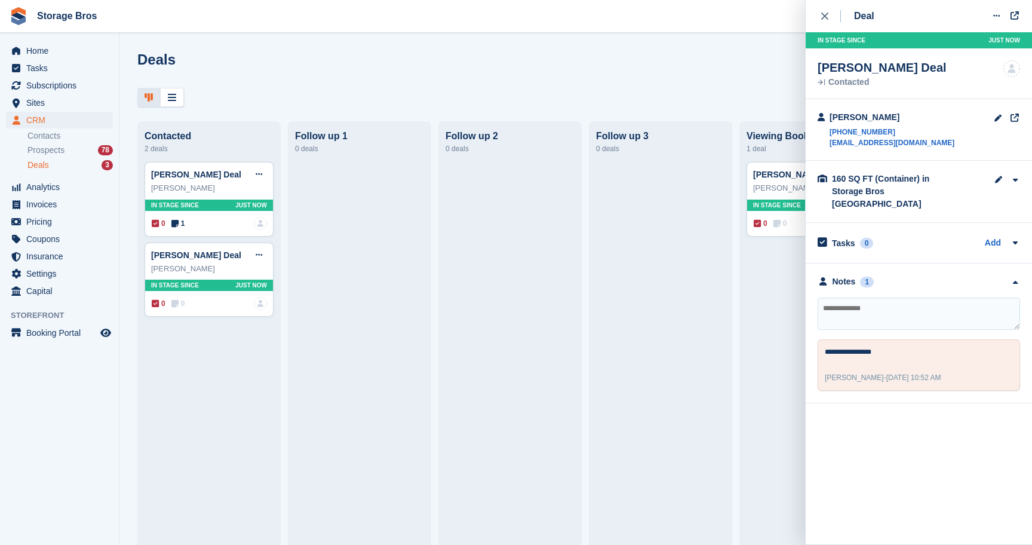
click at [553, 361] on div at bounding box center [510, 348] width 129 height 373
click at [306, 311] on div at bounding box center [359, 348] width 129 height 373
click at [173, 230] on div "0 1 No one is assigned to this deal" at bounding box center [209, 223] width 115 height 13
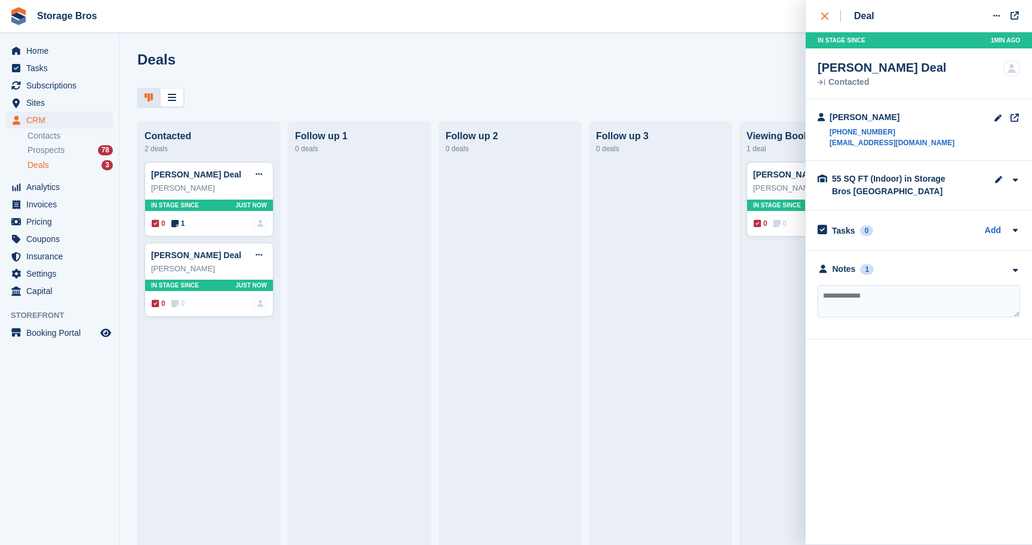
click at [818, 17] on div "Deal Edit deal Mark as won Mark as lost Delete deal In stage since 1MIN AGO Lis…" at bounding box center [919, 169] width 226 height 339
click at [821, 23] on button "close" at bounding box center [831, 16] width 27 height 32
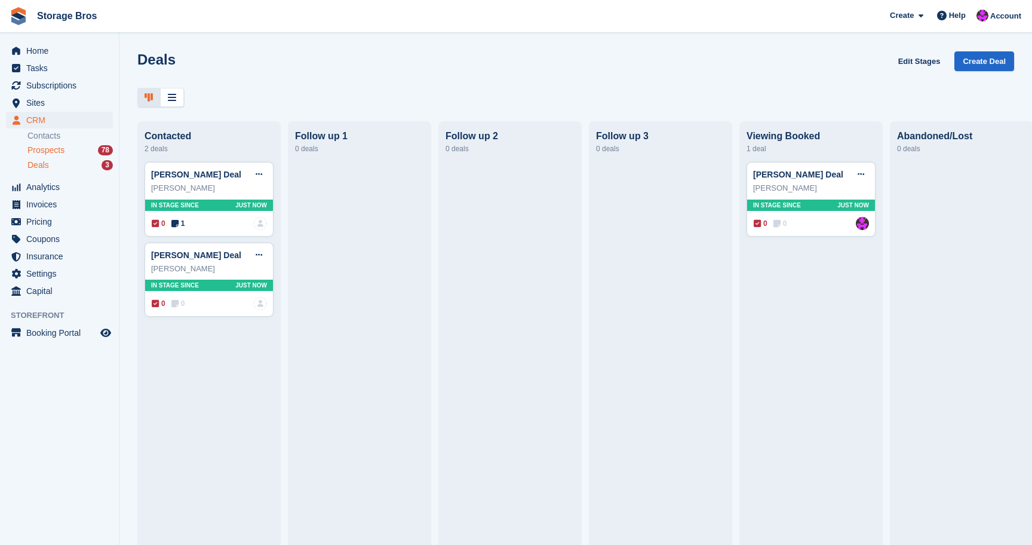
click at [64, 148] on span "Prospects" at bounding box center [45, 150] width 37 height 11
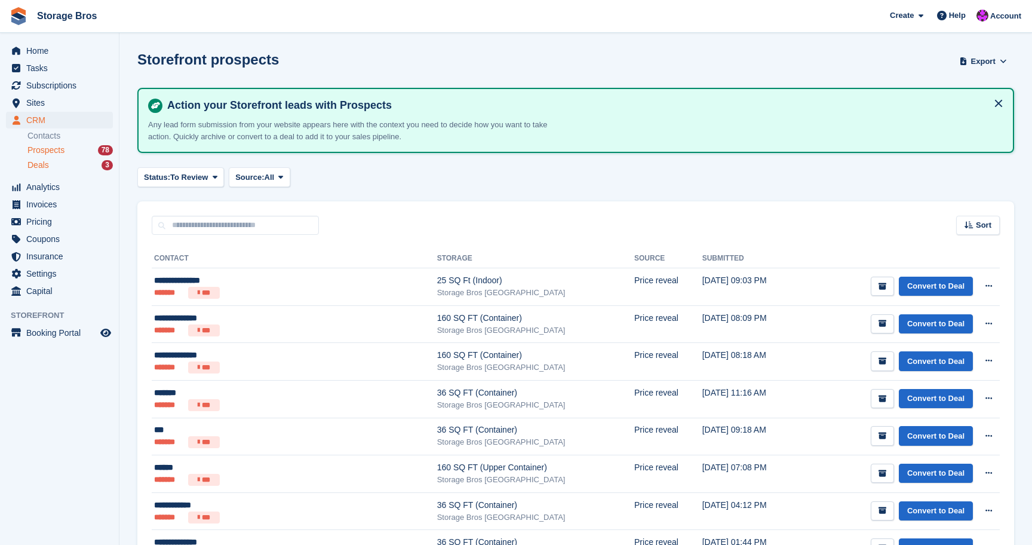
click at [57, 164] on div "Deals 3" at bounding box center [69, 164] width 85 height 11
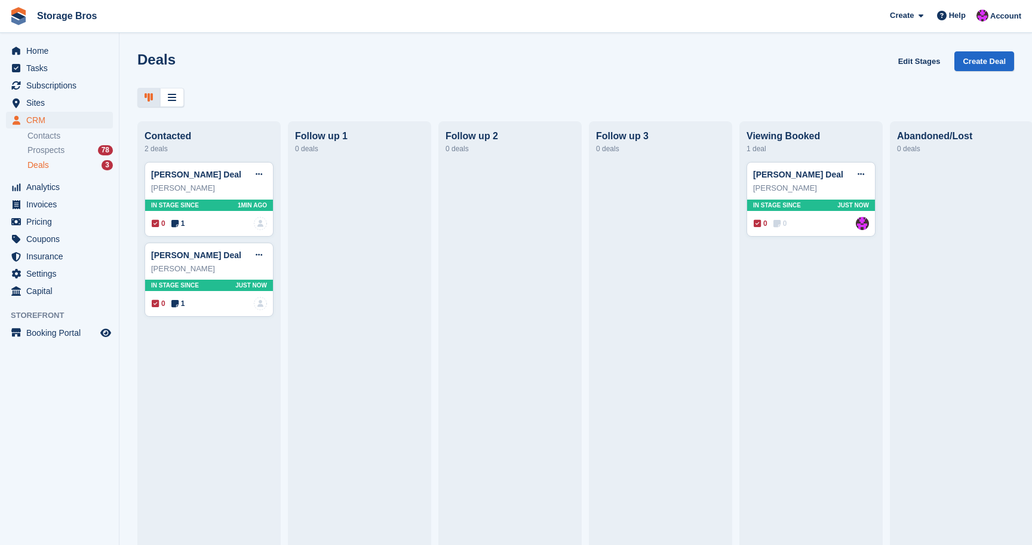
scroll to position [0, 159]
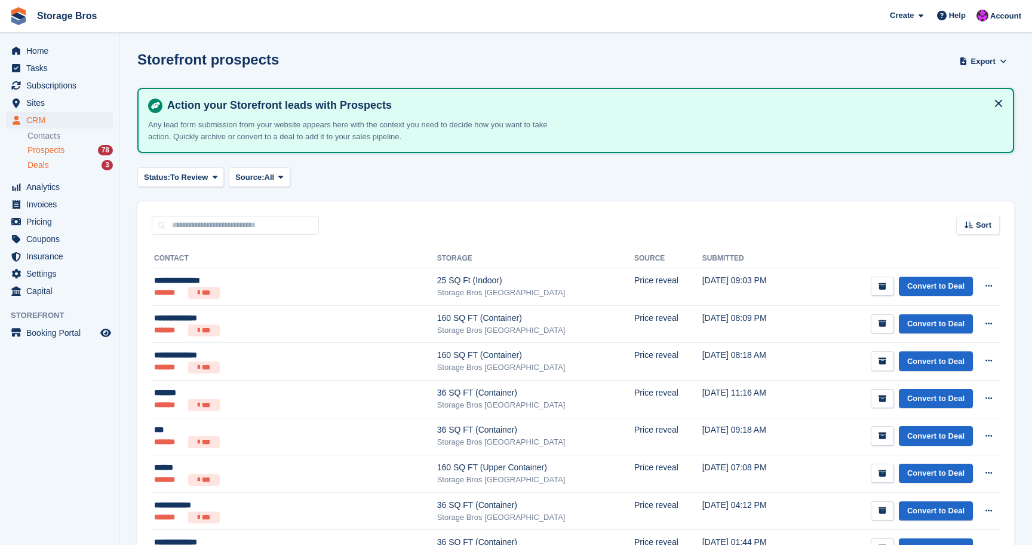
click at [49, 168] on span "Deals" at bounding box center [38, 164] width 22 height 11
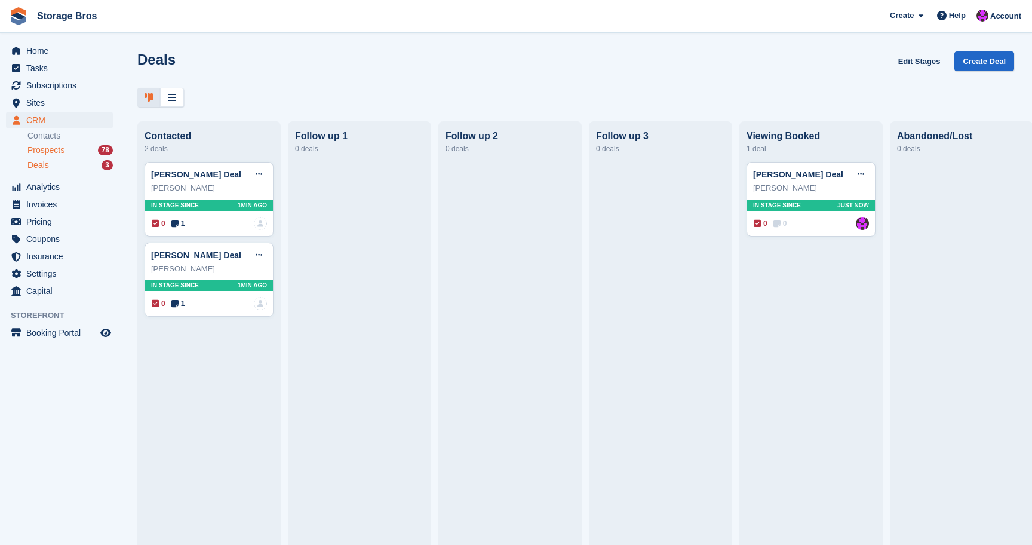
click at [59, 147] on span "Prospects" at bounding box center [45, 150] width 37 height 11
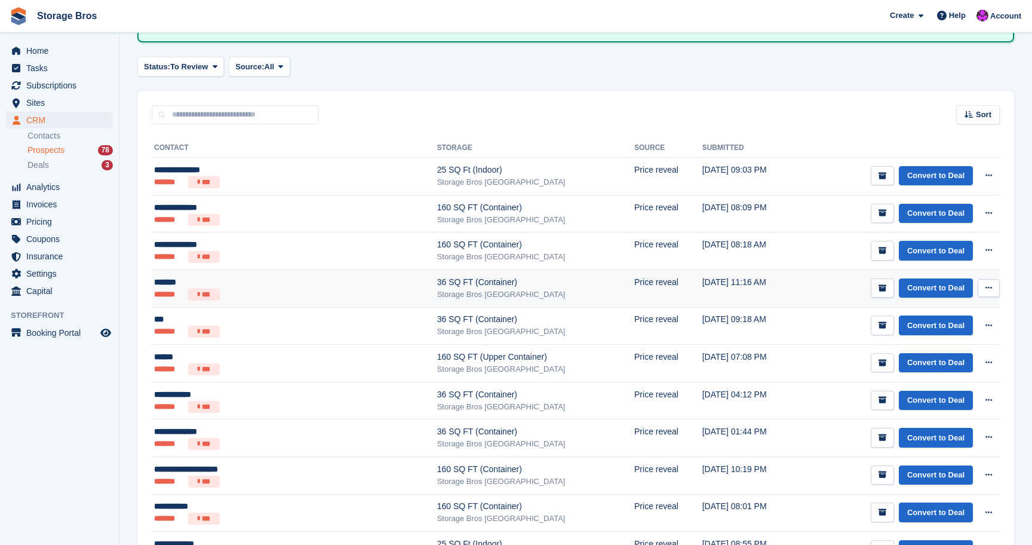
scroll to position [127, 0]
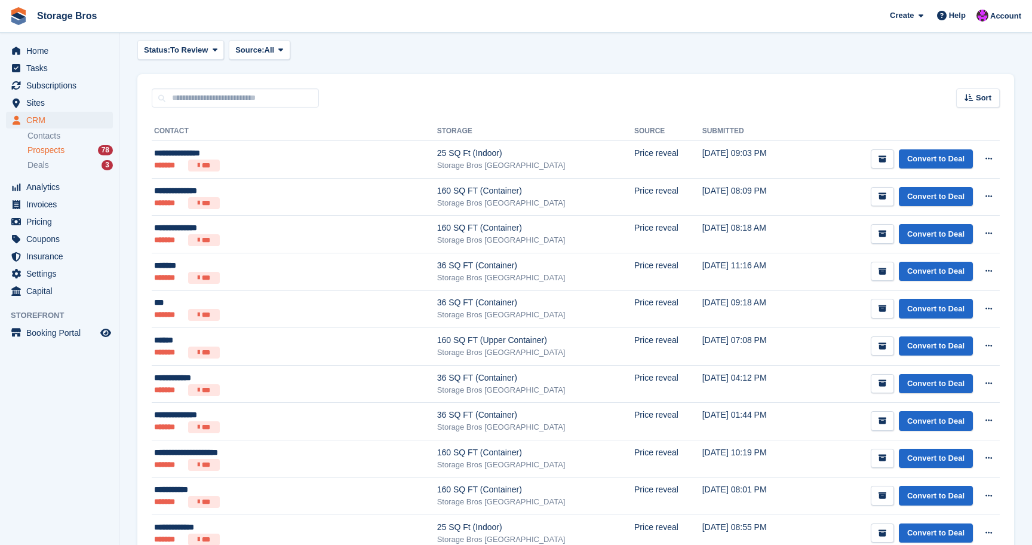
click at [62, 172] on div "CRM CRM CRM Contacts Prospects 78 Deals 3 Contacts Prospects 78 Deals 3" at bounding box center [59, 145] width 119 height 67
click at [66, 165] on div "Deals 3" at bounding box center [69, 164] width 85 height 11
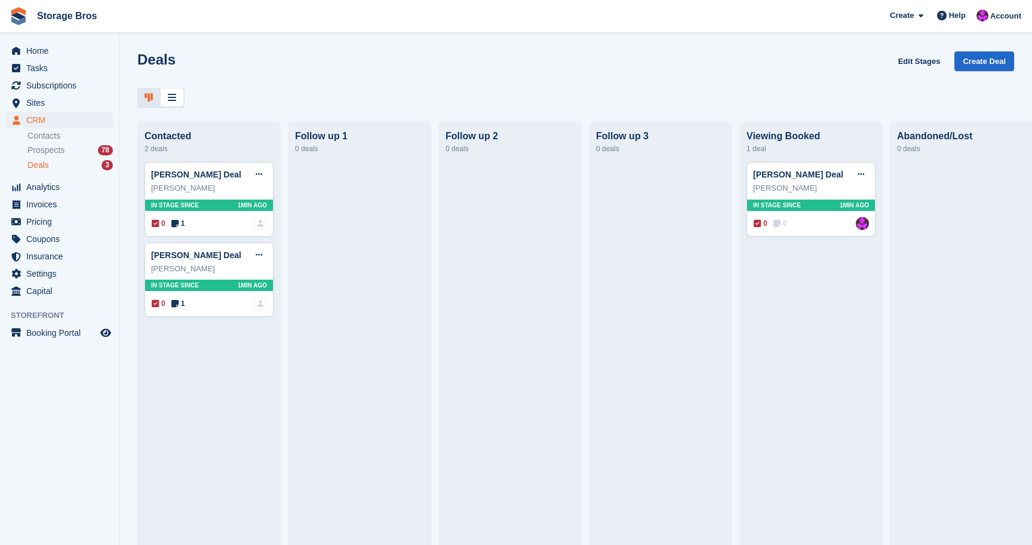
click at [183, 106] on div "Deals Edit Stages Create Deal Contacted 2 deals Lisa Mollon Deal Edit deal Mark…" at bounding box center [575, 272] width 913 height 545
click at [176, 101] on div at bounding box center [172, 98] width 24 height 20
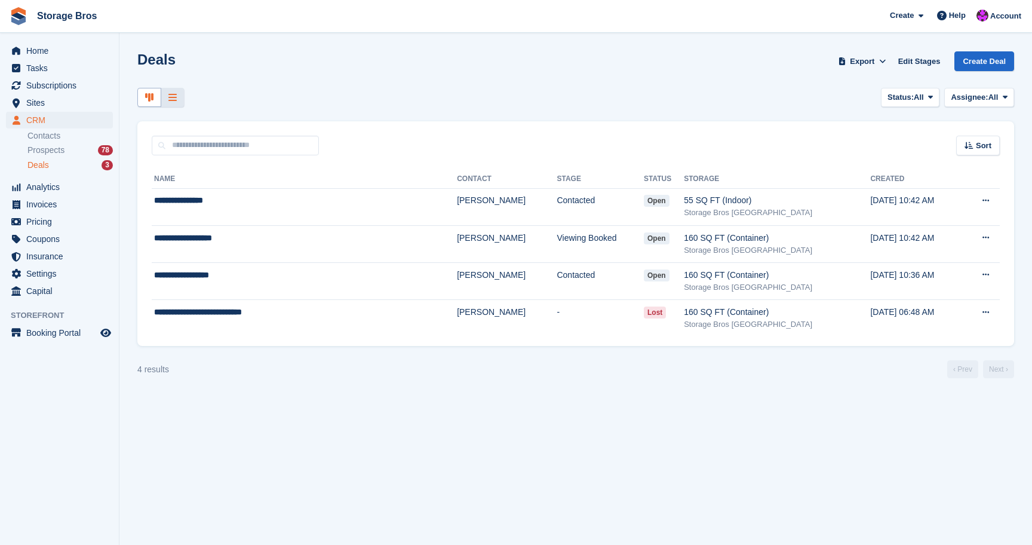
click at [151, 102] on icon at bounding box center [149, 98] width 8 height 10
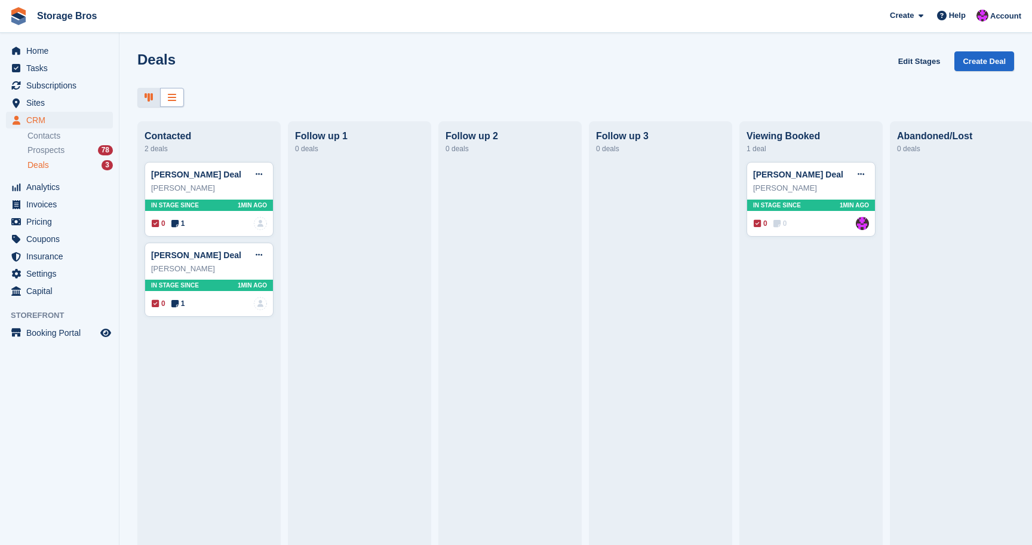
click at [176, 99] on div at bounding box center [172, 98] width 24 height 20
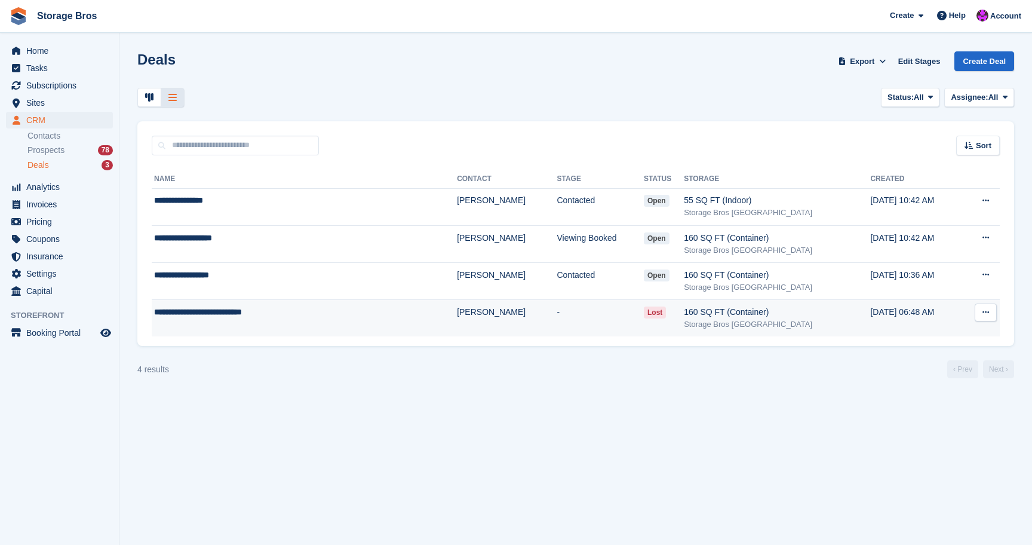
click at [301, 315] on div "**********" at bounding box center [258, 312] width 208 height 13
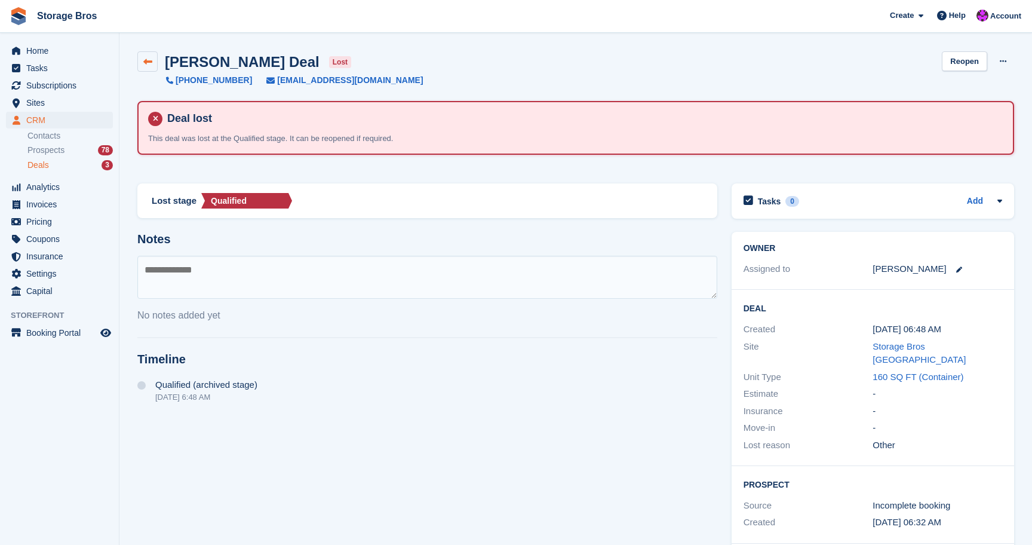
click at [148, 54] on link at bounding box center [147, 61] width 20 height 20
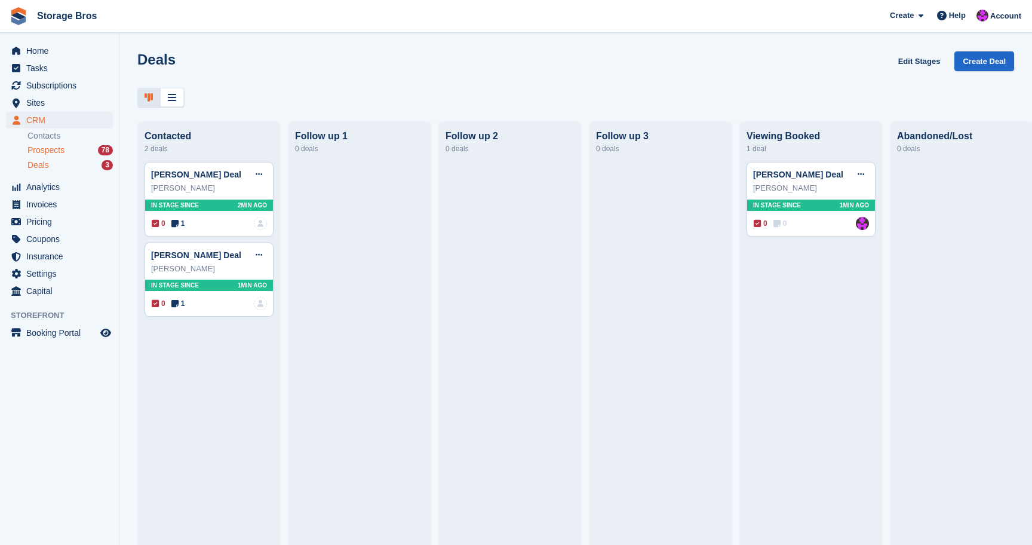
click at [57, 149] on span "Prospects" at bounding box center [45, 150] width 37 height 11
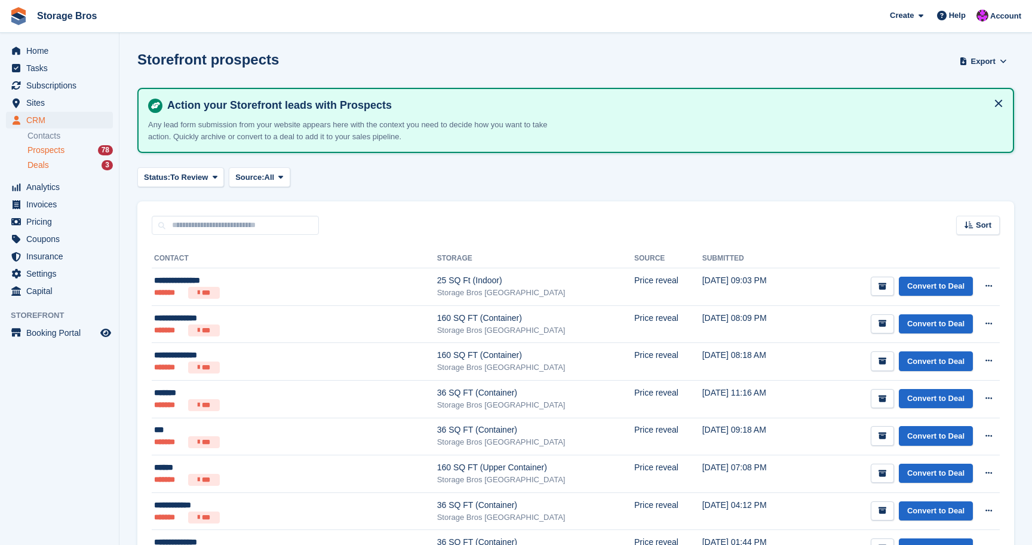
click at [51, 170] on div "Deals 3" at bounding box center [69, 164] width 85 height 11
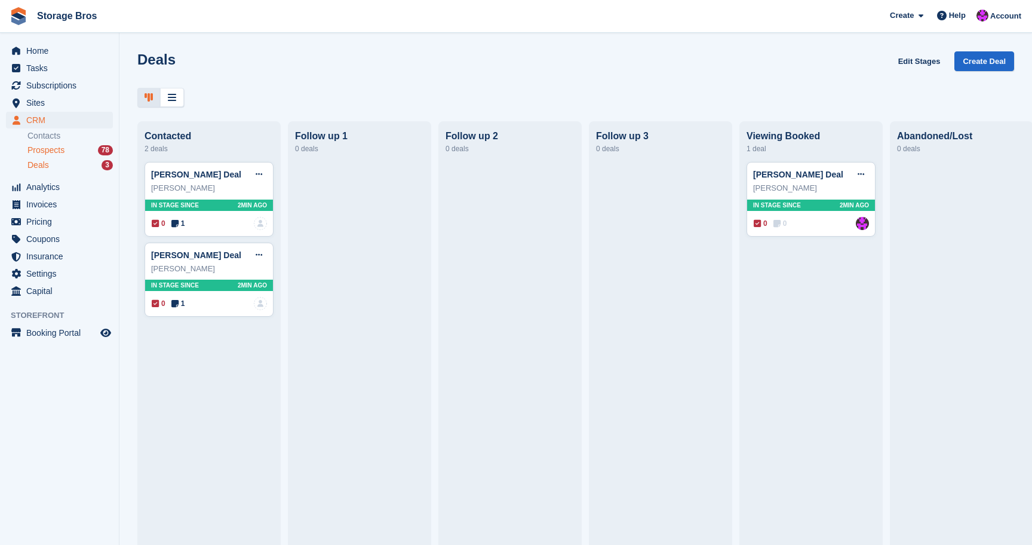
click at [63, 150] on span "Prospects" at bounding box center [45, 150] width 37 height 11
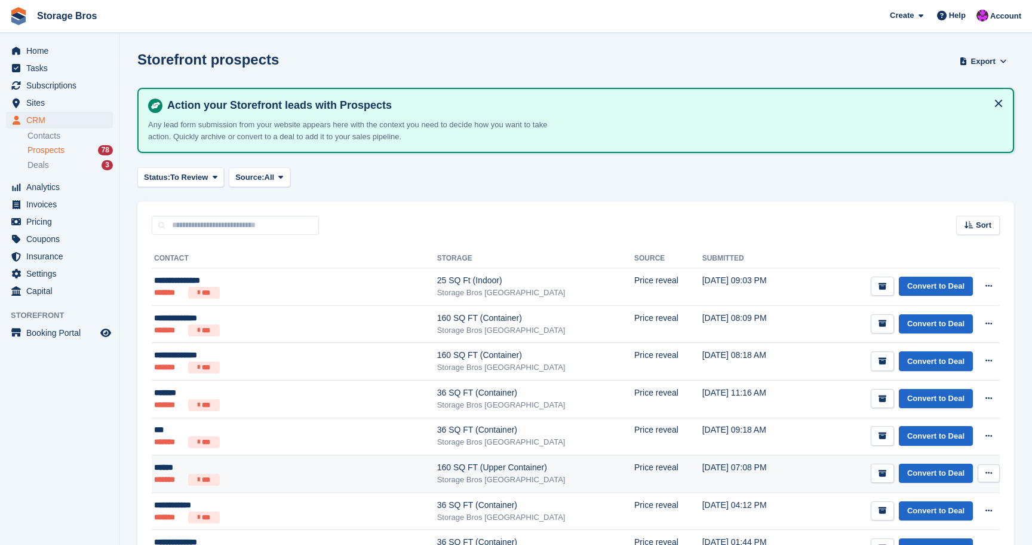
click at [437, 488] on td "160 SQ FT (Upper Container) Storage Bros [GEOGRAPHIC_DATA]" at bounding box center [535, 474] width 197 height 38
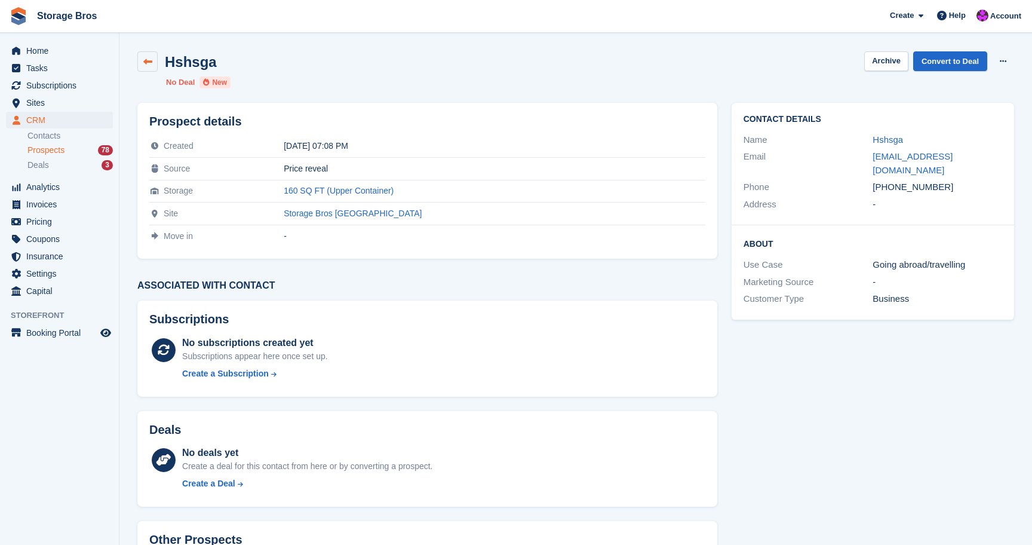
click at [149, 65] on icon at bounding box center [147, 61] width 9 height 9
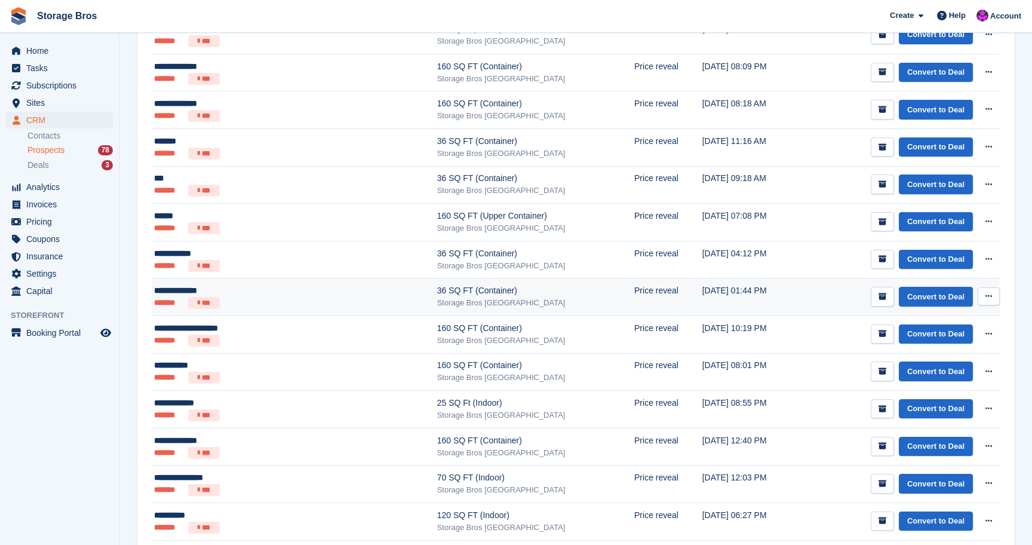
scroll to position [263, 0]
